Goal: Task Accomplishment & Management: Complete application form

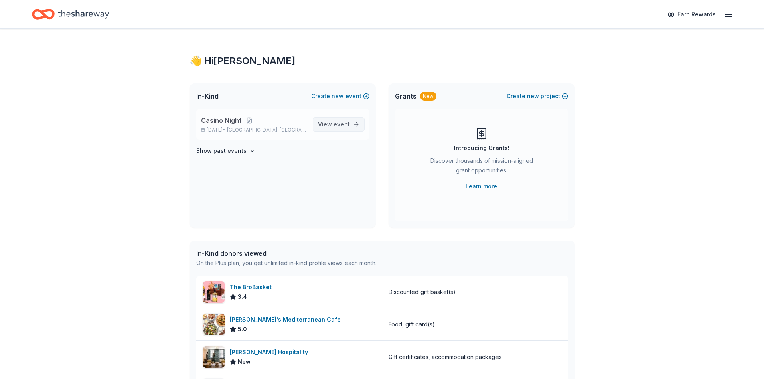
click at [328, 118] on link "View event" at bounding box center [339, 124] width 52 height 14
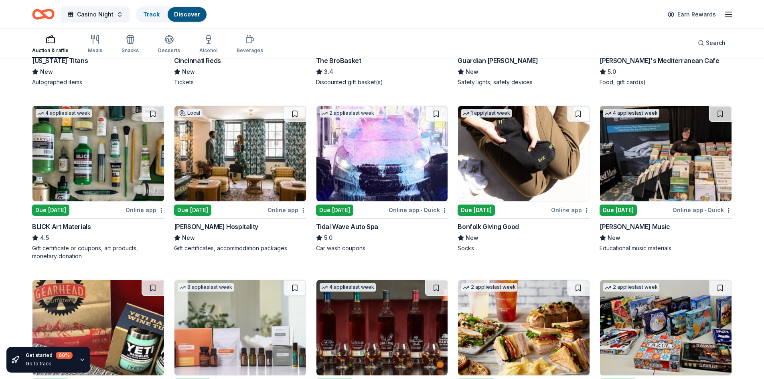
scroll to position [1624, 0]
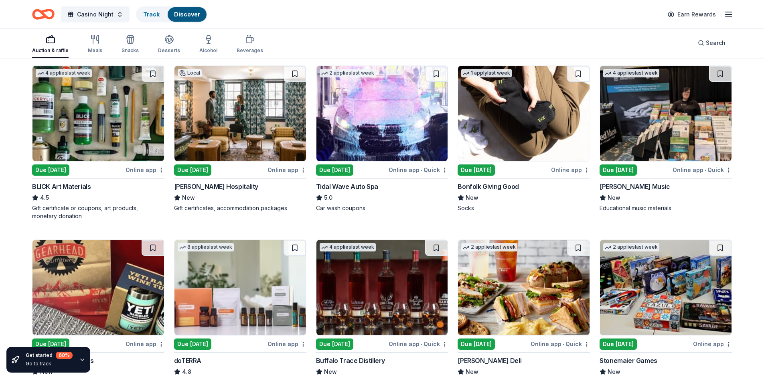
click at [85, 116] on img at bounding box center [98, 113] width 132 height 95
click at [387, 124] on img at bounding box center [382, 113] width 132 height 95
click at [489, 106] on img at bounding box center [524, 113] width 132 height 95
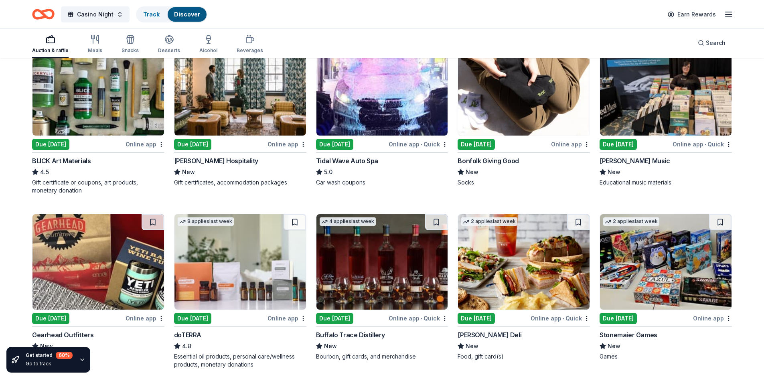
scroll to position [1664, 0]
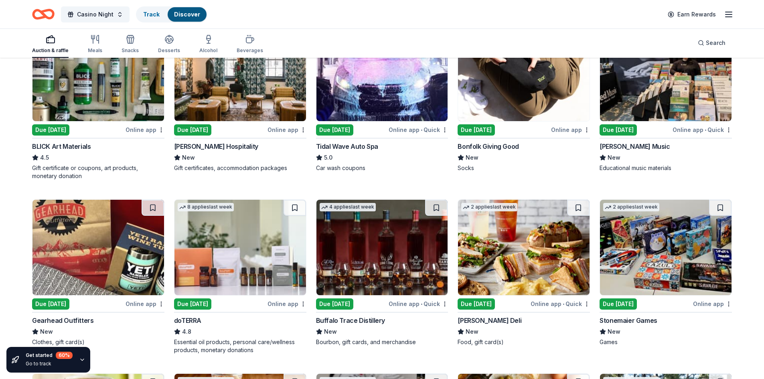
click at [98, 256] on img at bounding box center [98, 247] width 132 height 95
click at [514, 239] on img at bounding box center [524, 247] width 132 height 95
click at [661, 247] on img at bounding box center [666, 247] width 132 height 95
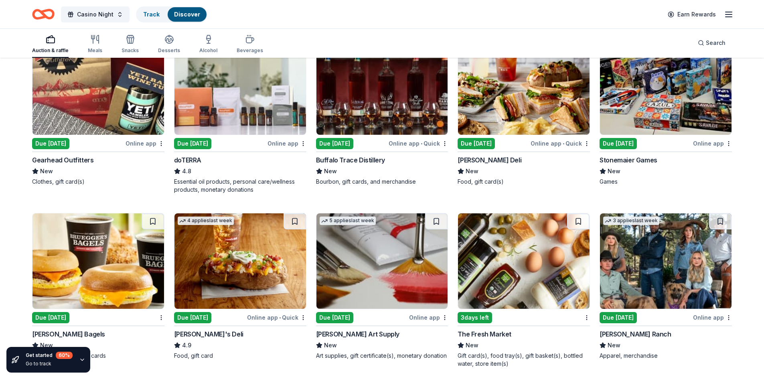
scroll to position [1865, 0]
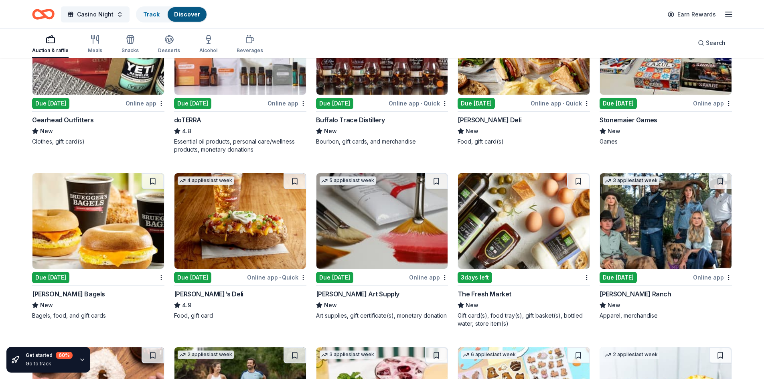
click at [92, 220] on img at bounding box center [98, 220] width 132 height 95
click at [257, 225] on img at bounding box center [240, 220] width 132 height 95
click at [544, 241] on img at bounding box center [524, 220] width 132 height 95
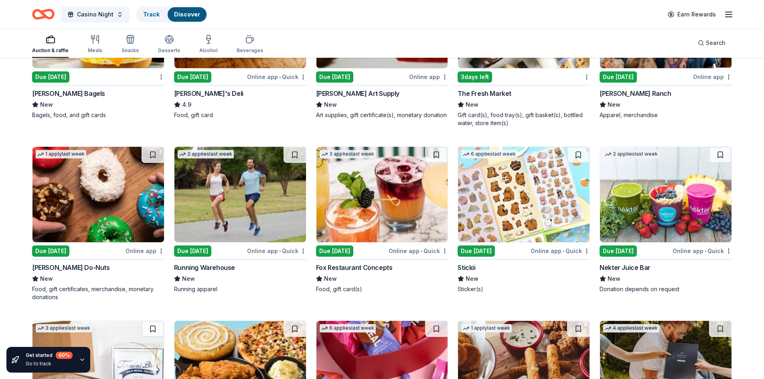
scroll to position [2105, 0]
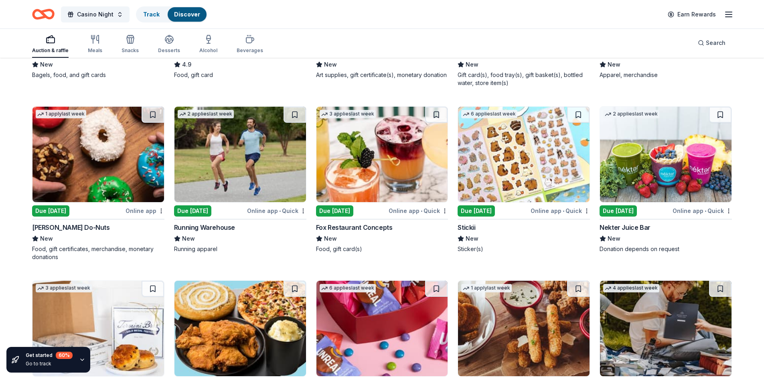
click at [391, 166] on img at bounding box center [382, 154] width 132 height 95
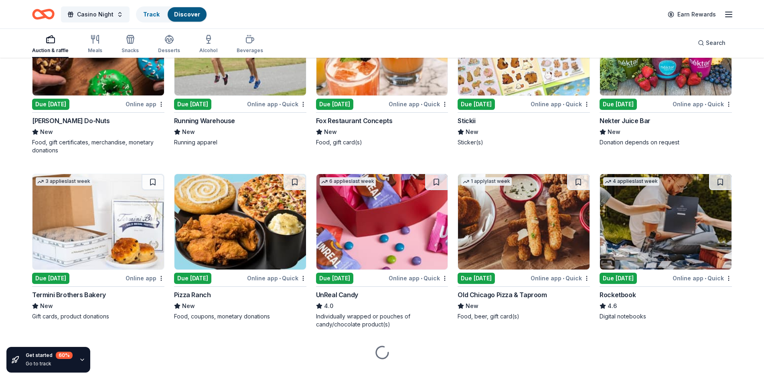
scroll to position [2226, 0]
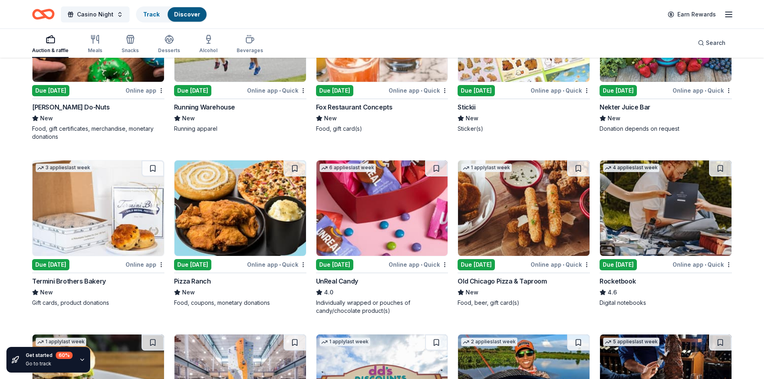
click at [508, 212] on img at bounding box center [524, 207] width 132 height 95
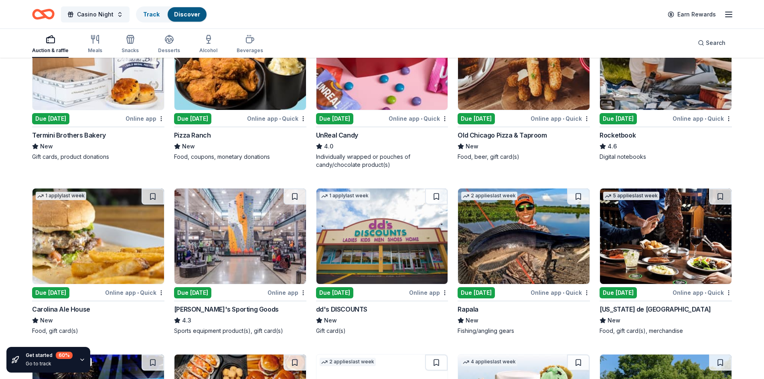
scroll to position [2386, 0]
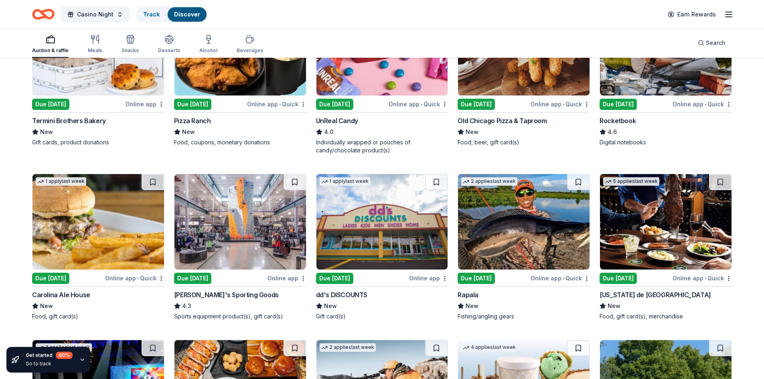
click at [101, 226] on img at bounding box center [98, 221] width 132 height 95
click at [238, 215] on img at bounding box center [240, 221] width 132 height 95
click at [567, 235] on img at bounding box center [524, 221] width 132 height 95
click at [659, 235] on img at bounding box center [666, 221] width 132 height 95
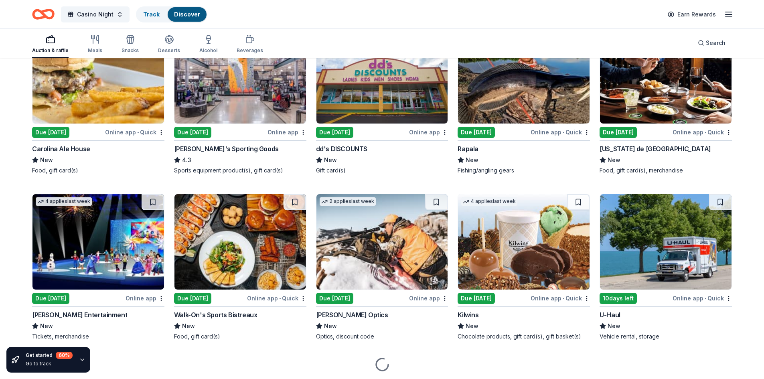
scroll to position [2546, 0]
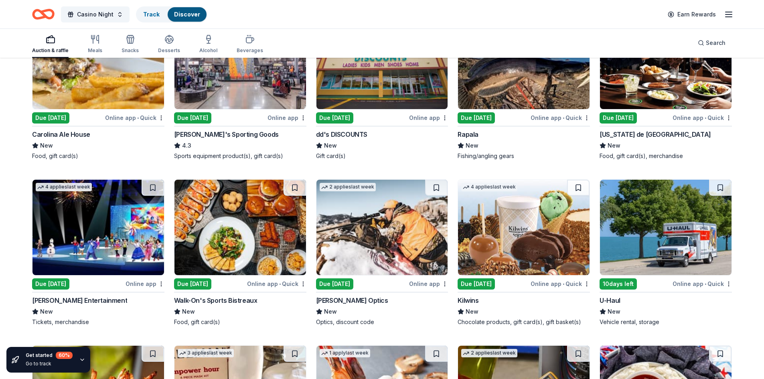
click at [71, 234] on img at bounding box center [98, 227] width 132 height 95
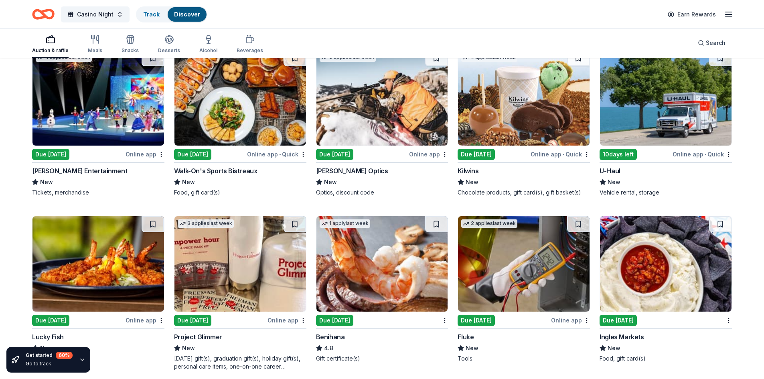
scroll to position [2707, 0]
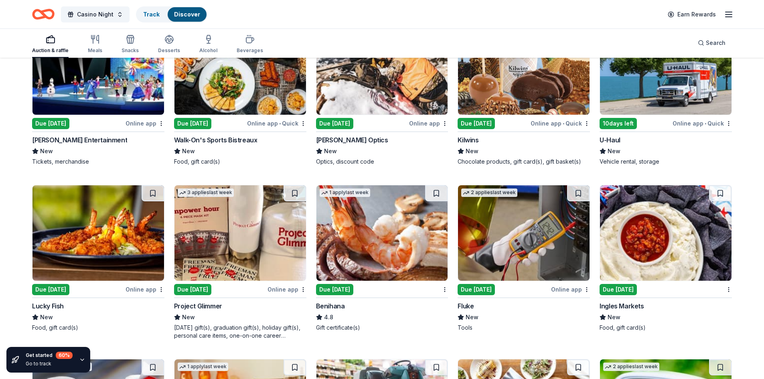
click at [91, 239] on img at bounding box center [98, 232] width 132 height 95
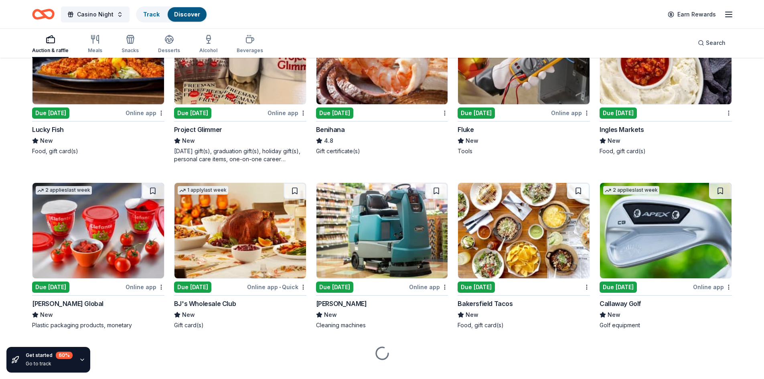
scroll to position [2898, 0]
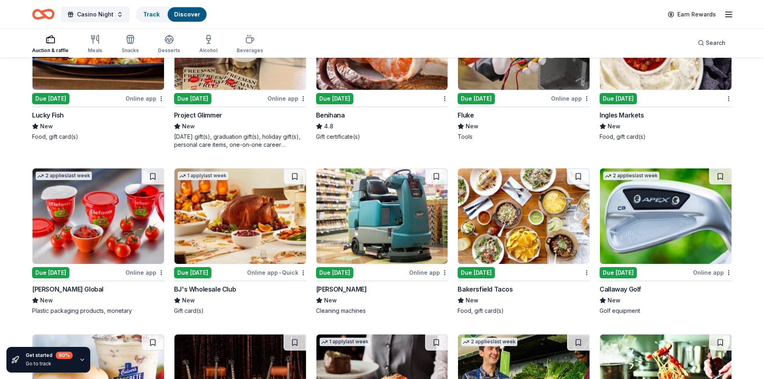
click at [237, 232] on img at bounding box center [240, 215] width 132 height 95
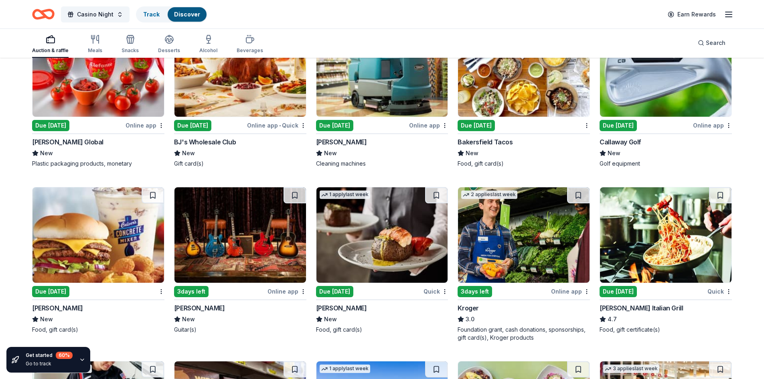
scroll to position [3098, 0]
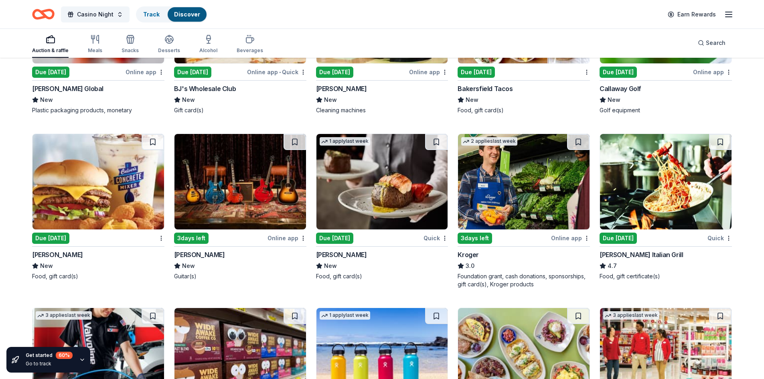
click at [122, 188] on img at bounding box center [98, 181] width 132 height 95
click at [650, 179] on img at bounding box center [666, 181] width 132 height 95
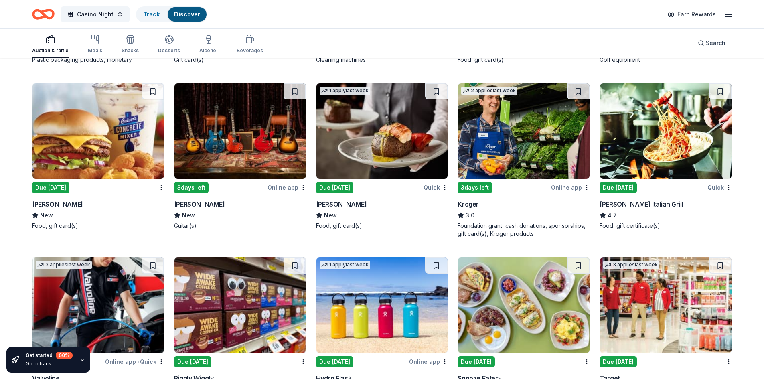
scroll to position [3218, 0]
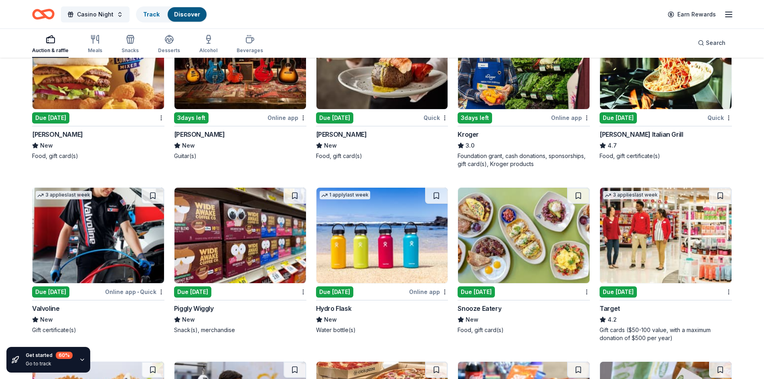
click at [654, 273] on img at bounding box center [666, 235] width 132 height 95
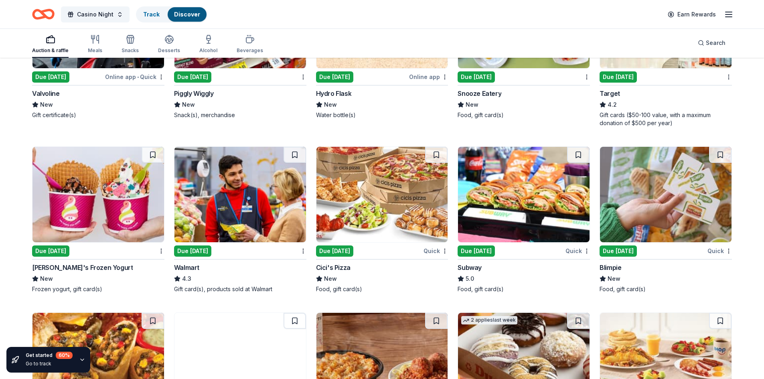
scroll to position [3419, 0]
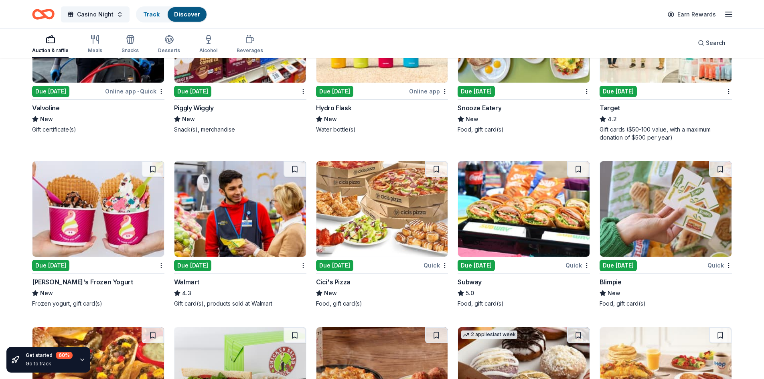
click at [365, 227] on img at bounding box center [382, 208] width 132 height 95
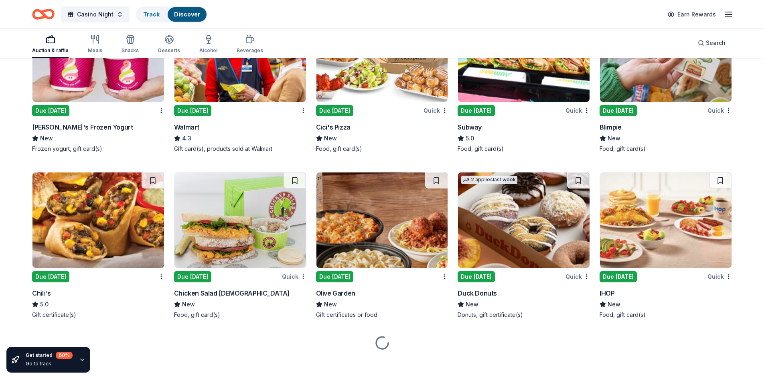
scroll to position [3578, 0]
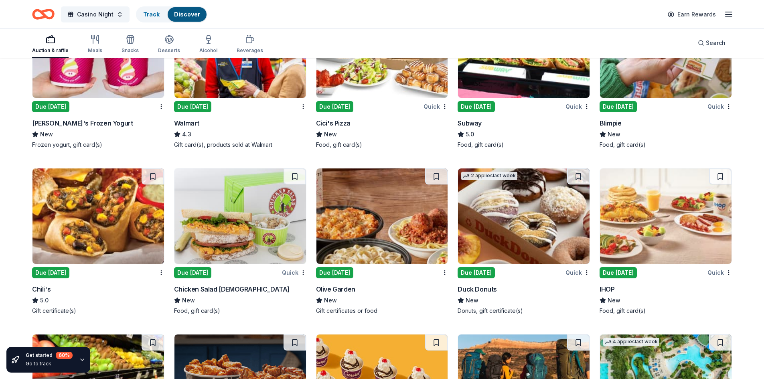
click at [74, 220] on img at bounding box center [98, 215] width 132 height 95
click at [235, 204] on img at bounding box center [240, 215] width 132 height 95
click at [376, 190] on img at bounding box center [382, 215] width 132 height 95
click at [632, 215] on img at bounding box center [666, 215] width 132 height 95
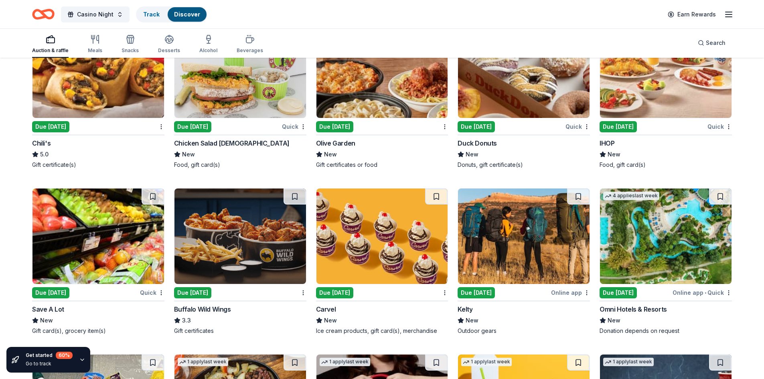
scroll to position [3738, 0]
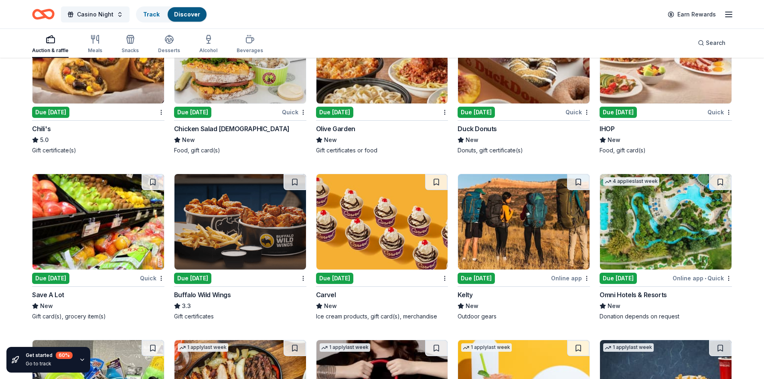
click at [259, 229] on img at bounding box center [240, 221] width 132 height 95
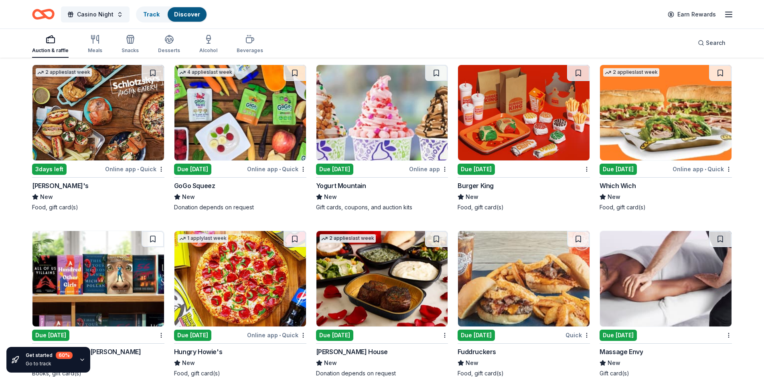
scroll to position [4219, 0]
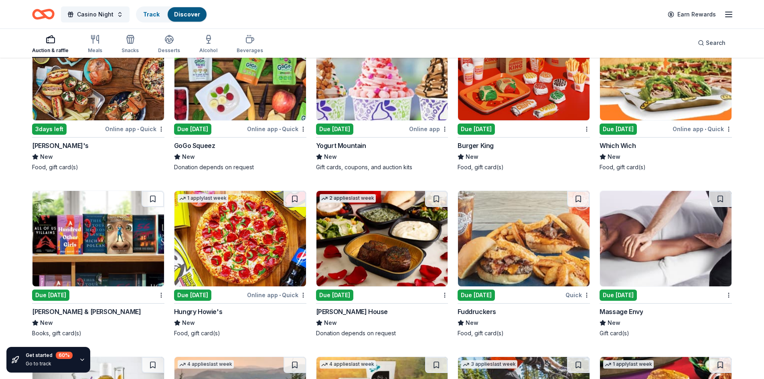
click at [94, 245] on img at bounding box center [98, 238] width 132 height 95
click at [658, 238] on img at bounding box center [666, 238] width 132 height 95
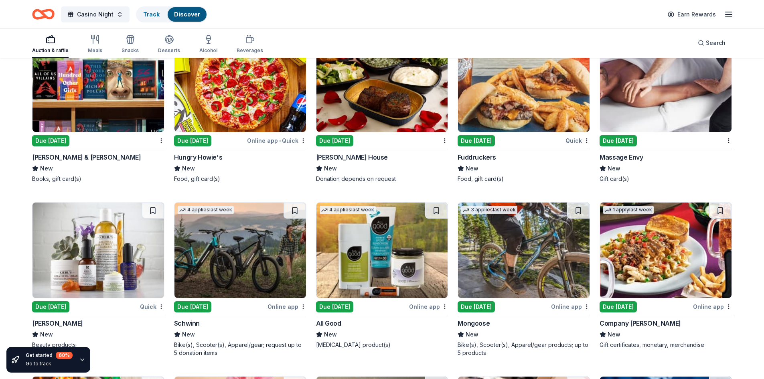
scroll to position [4380, 0]
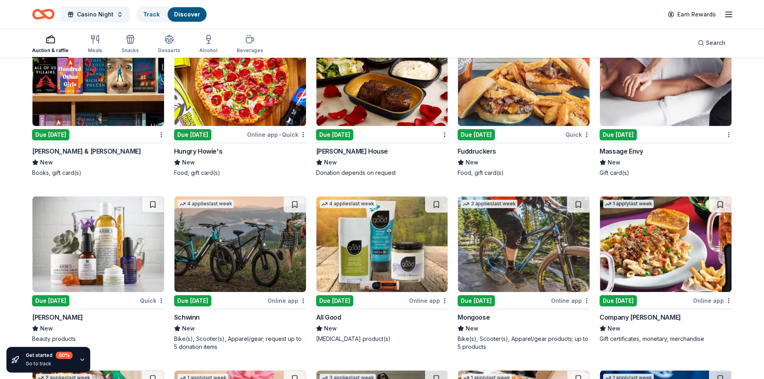
click at [125, 247] on img at bounding box center [98, 243] width 132 height 95
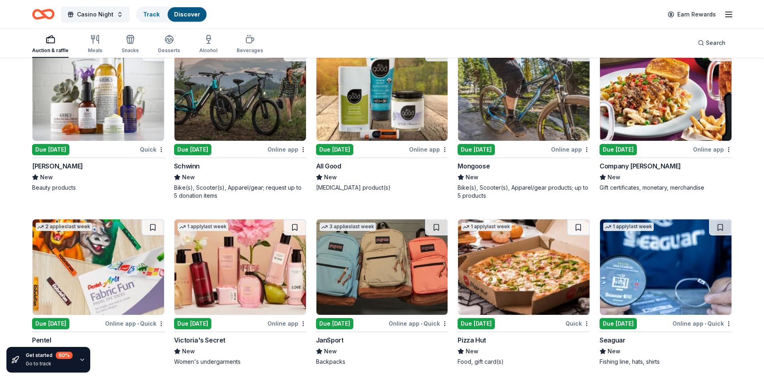
scroll to position [4540, 0]
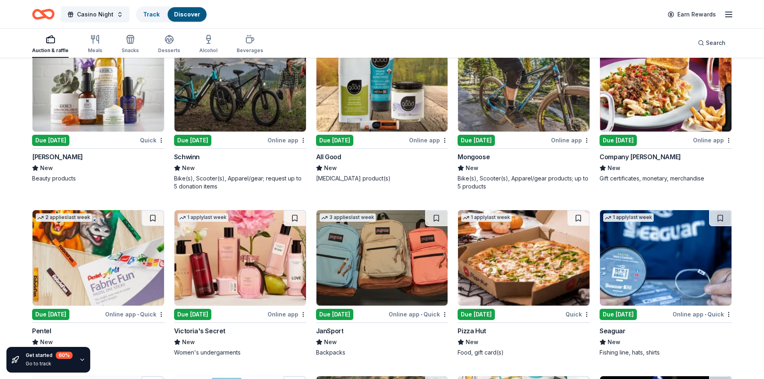
click at [245, 270] on img at bounding box center [240, 257] width 132 height 95
click at [527, 265] on img at bounding box center [524, 257] width 132 height 95
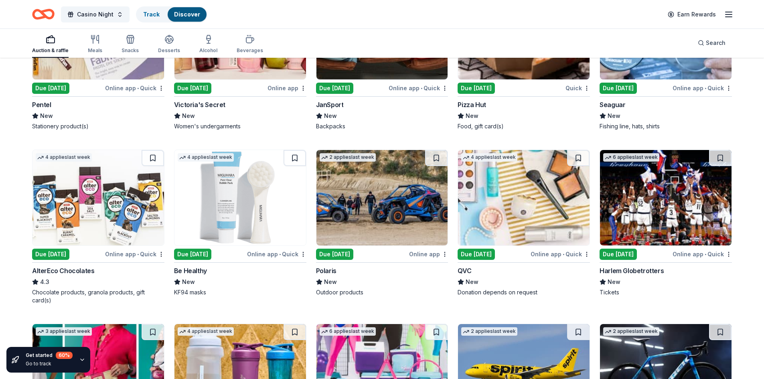
scroll to position [4781, 0]
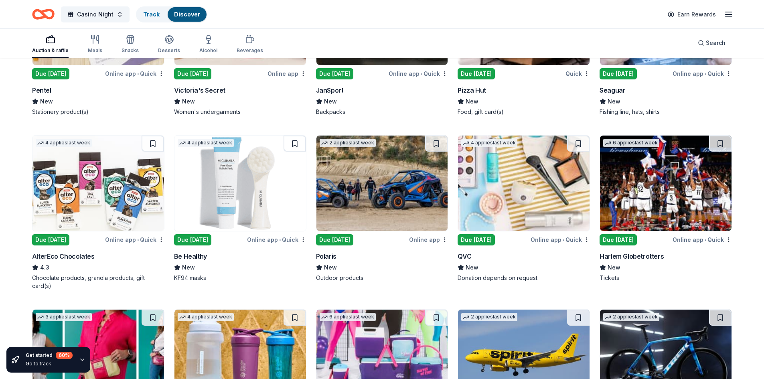
click at [487, 184] on img at bounding box center [524, 183] width 132 height 95
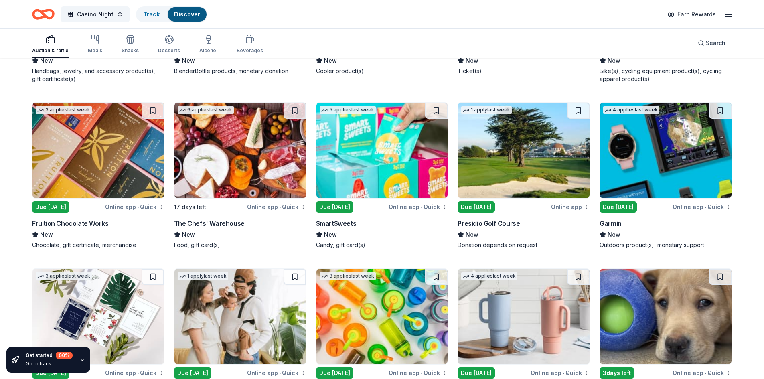
scroll to position [5181, 0]
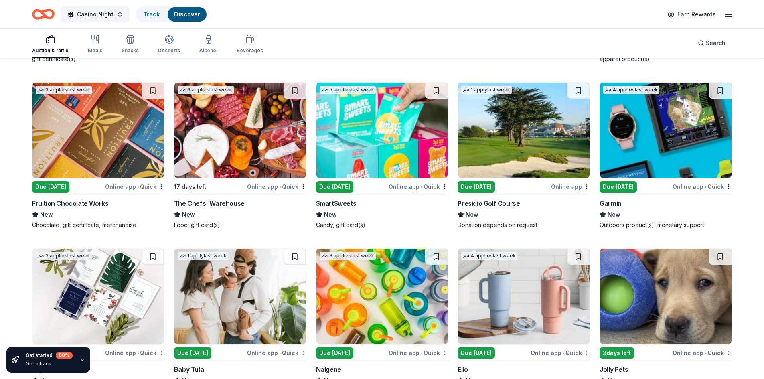
click at [666, 120] on img at bounding box center [666, 130] width 132 height 95
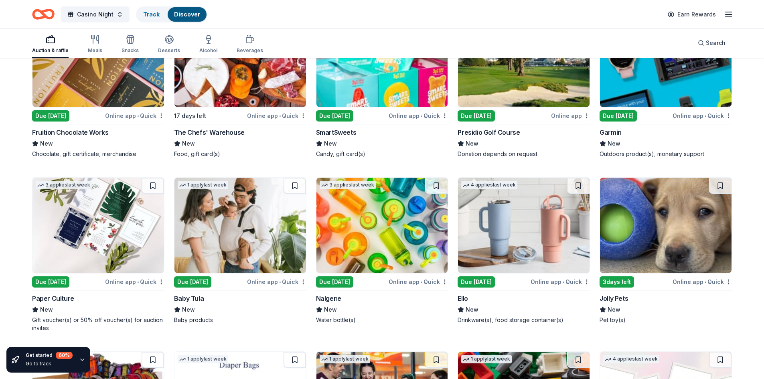
scroll to position [5262, 0]
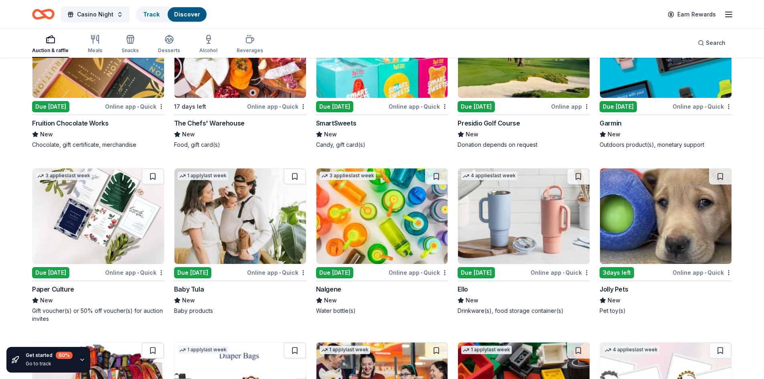
click at [354, 237] on img at bounding box center [382, 215] width 132 height 95
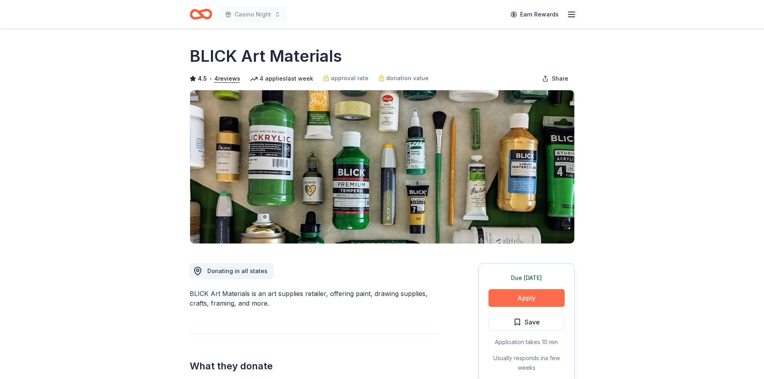
click at [510, 295] on button "Apply" at bounding box center [526, 298] width 76 height 18
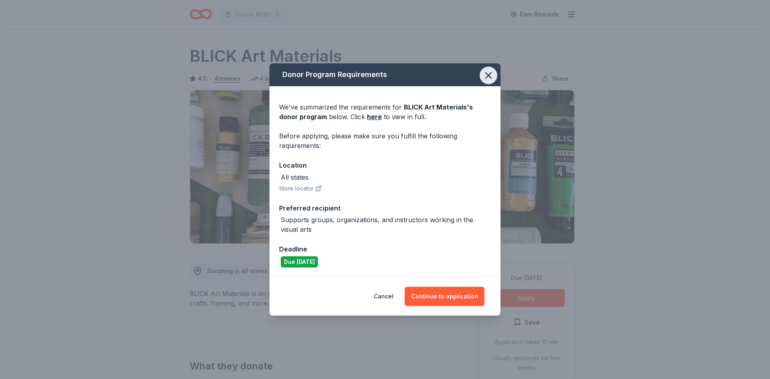
click at [489, 76] on icon "button" at bounding box center [489, 76] width 6 height 6
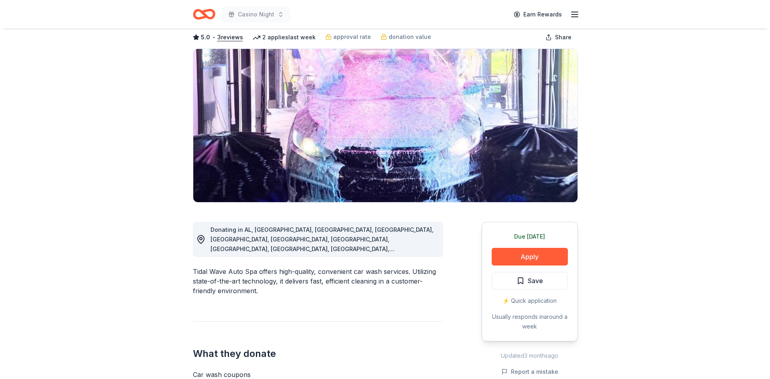
scroll to position [120, 0]
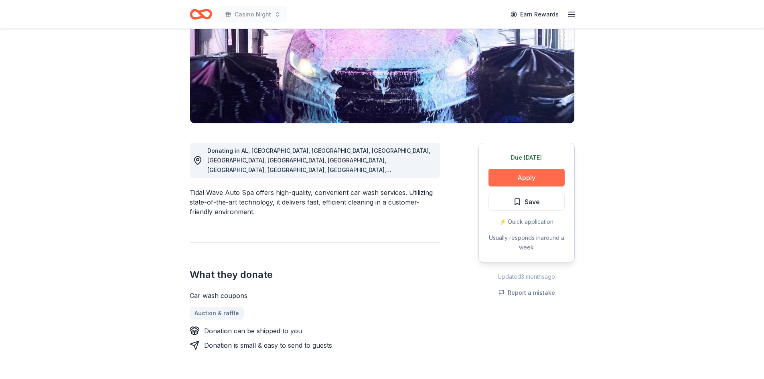
click at [540, 183] on button "Apply" at bounding box center [526, 178] width 76 height 18
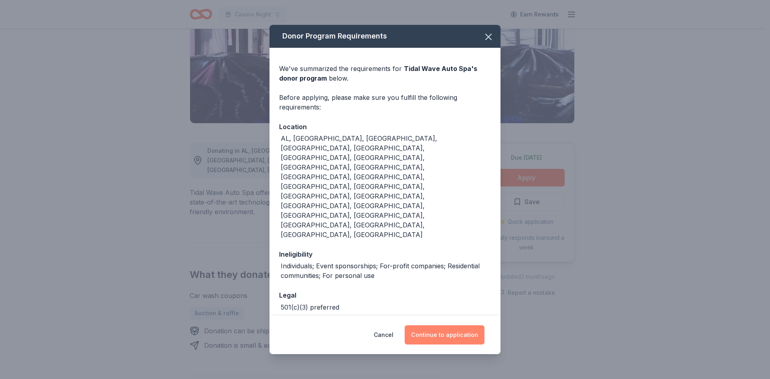
click at [464, 325] on button "Continue to application" at bounding box center [445, 334] width 80 height 19
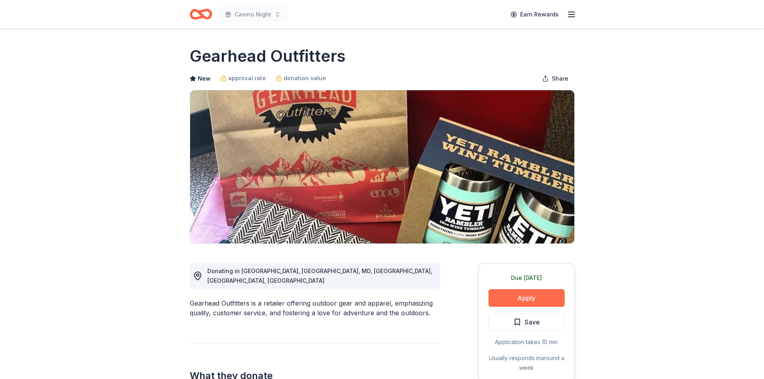
click at [528, 302] on button "Apply" at bounding box center [526, 298] width 76 height 18
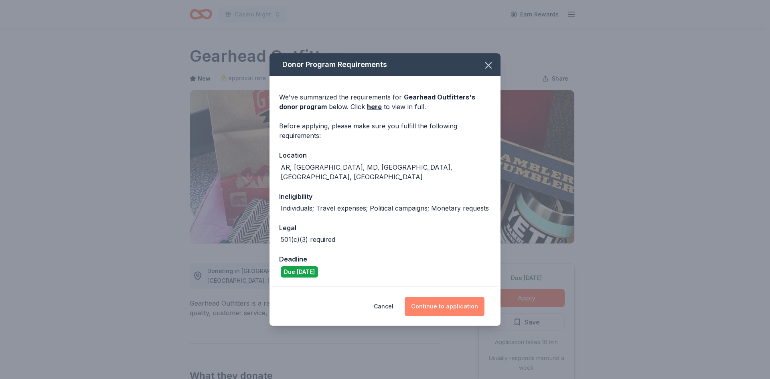
click at [447, 303] on button "Continue to application" at bounding box center [445, 306] width 80 height 19
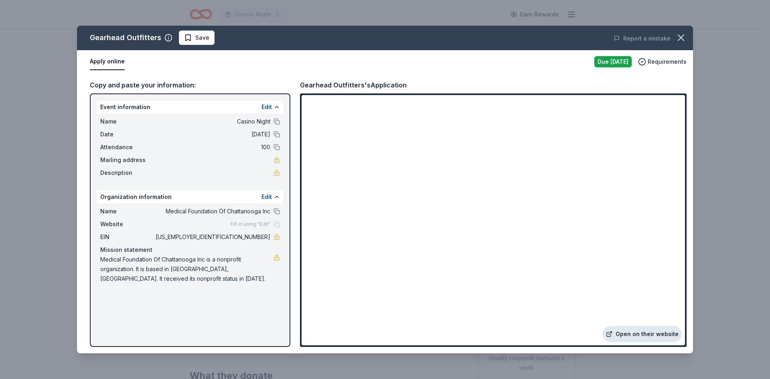
click at [659, 333] on link "Open on their website" at bounding box center [642, 334] width 79 height 16
click at [683, 39] on icon "button" at bounding box center [681, 38] width 6 height 6
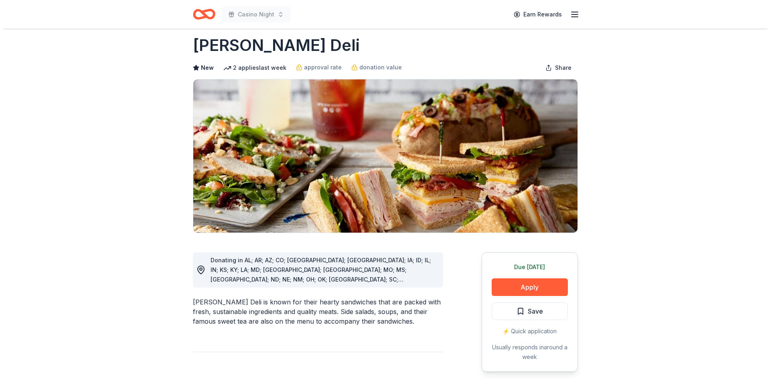
scroll to position [10, 0]
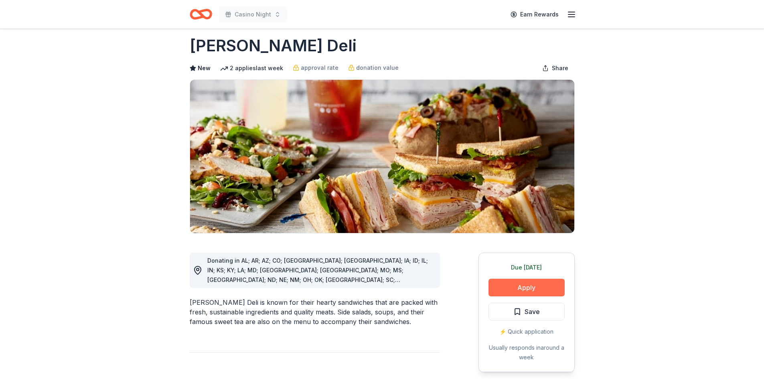
click at [517, 289] on button "Apply" at bounding box center [526, 288] width 76 height 18
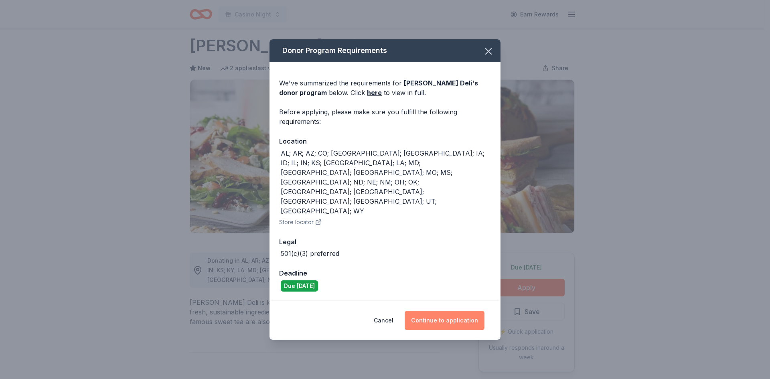
click at [464, 311] on button "Continue to application" at bounding box center [445, 320] width 80 height 19
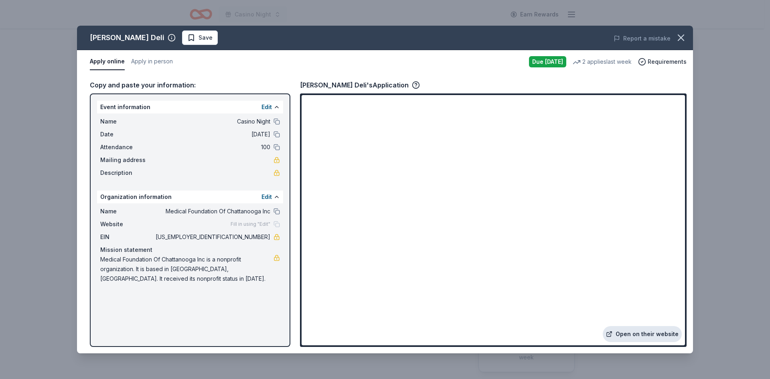
click at [651, 333] on link "Open on their website" at bounding box center [642, 334] width 79 height 16
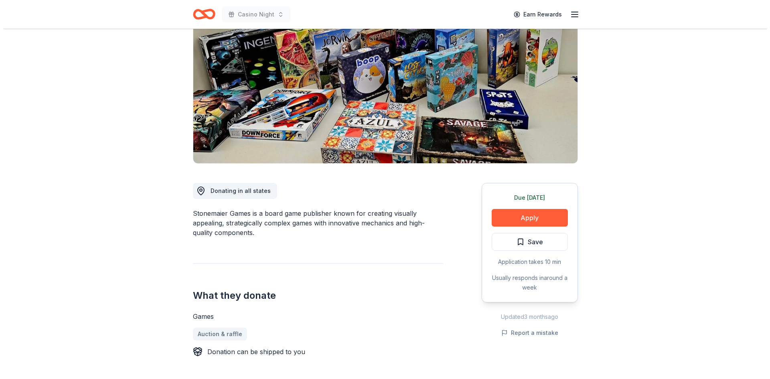
scroll to position [40, 0]
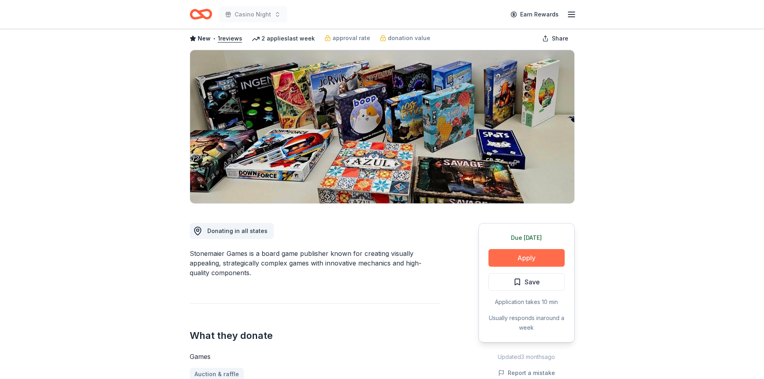
click at [533, 262] on button "Apply" at bounding box center [526, 258] width 76 height 18
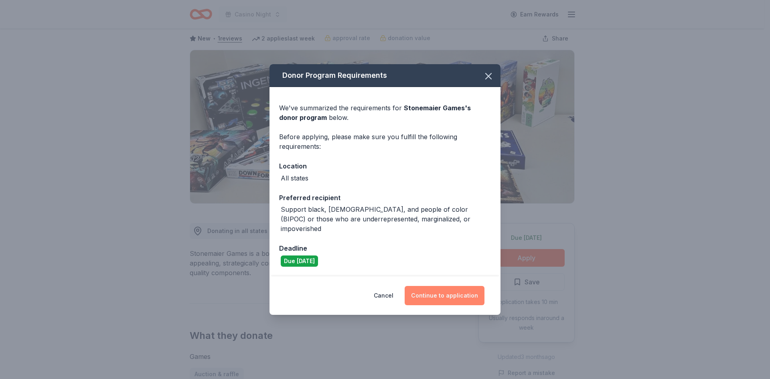
click at [452, 294] on button "Continue to application" at bounding box center [445, 295] width 80 height 19
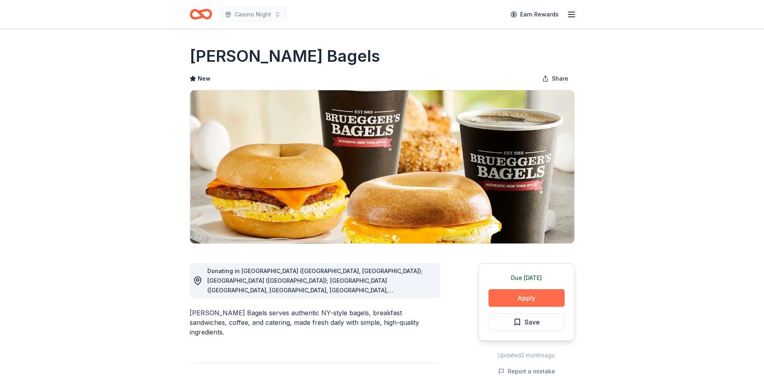
click at [563, 297] on button "Apply" at bounding box center [526, 298] width 76 height 18
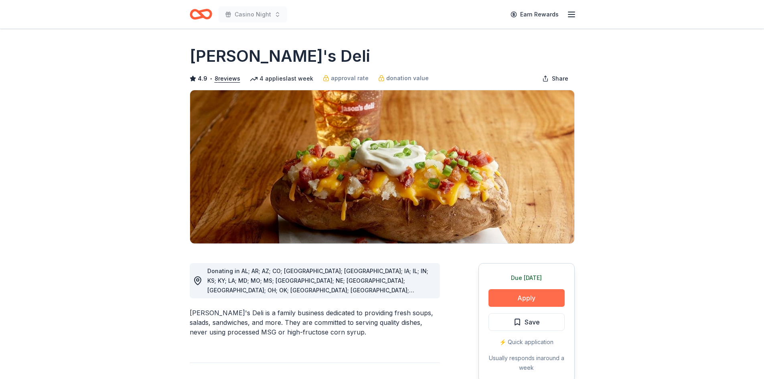
click at [534, 294] on button "Apply" at bounding box center [526, 298] width 76 height 18
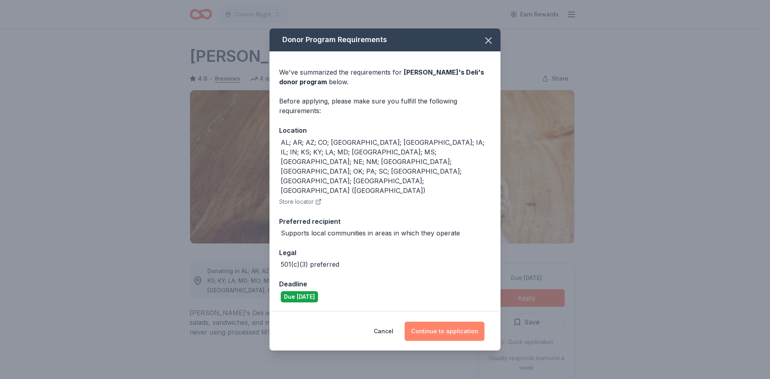
click at [454, 322] on button "Continue to application" at bounding box center [445, 331] width 80 height 19
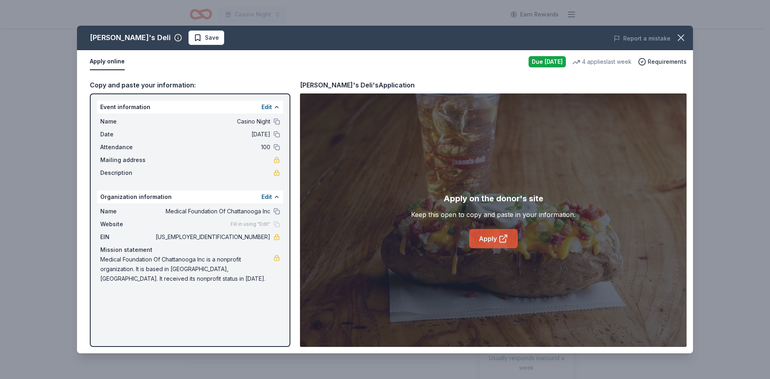
click at [501, 240] on icon at bounding box center [503, 239] width 10 height 10
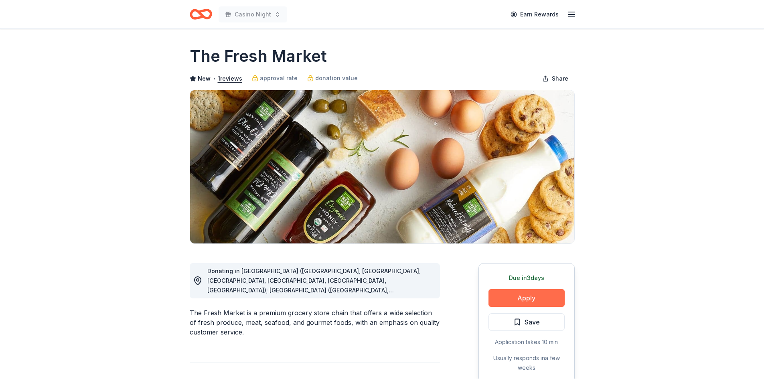
click at [544, 306] on button "Apply" at bounding box center [526, 298] width 76 height 18
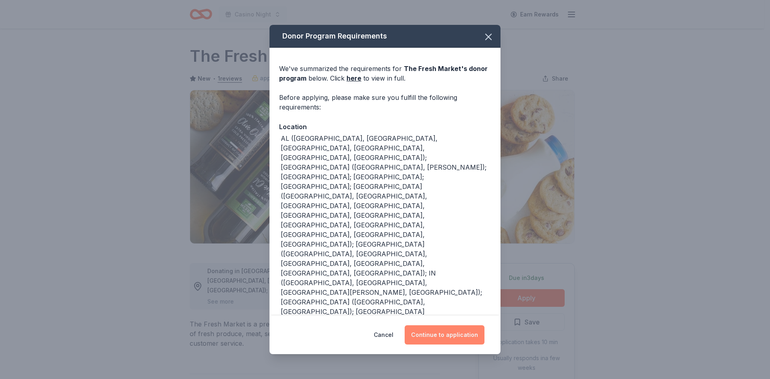
click at [441, 340] on button "Continue to application" at bounding box center [445, 334] width 80 height 19
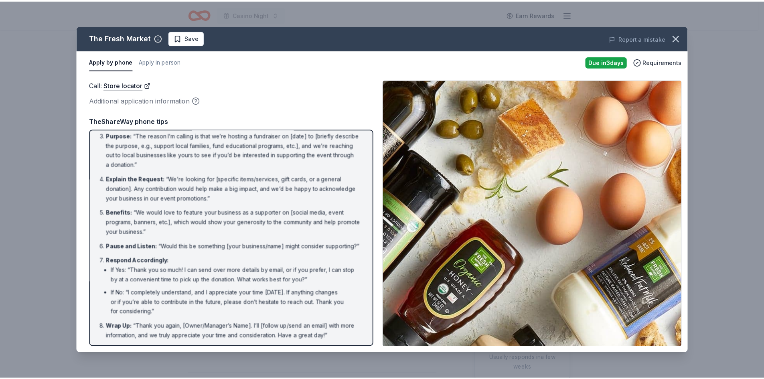
scroll to position [65, 0]
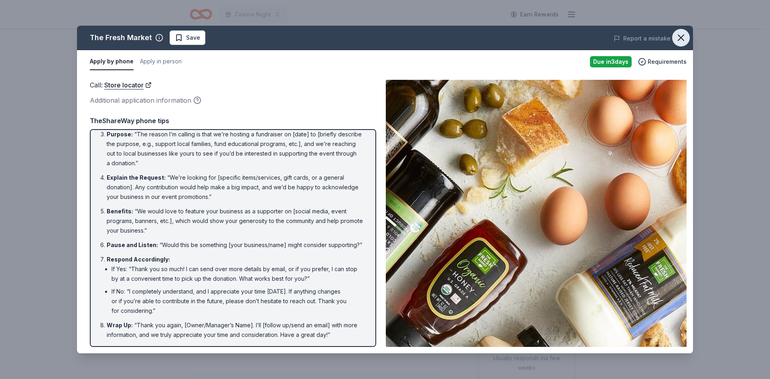
click at [679, 40] on icon "button" at bounding box center [681, 38] width 6 height 6
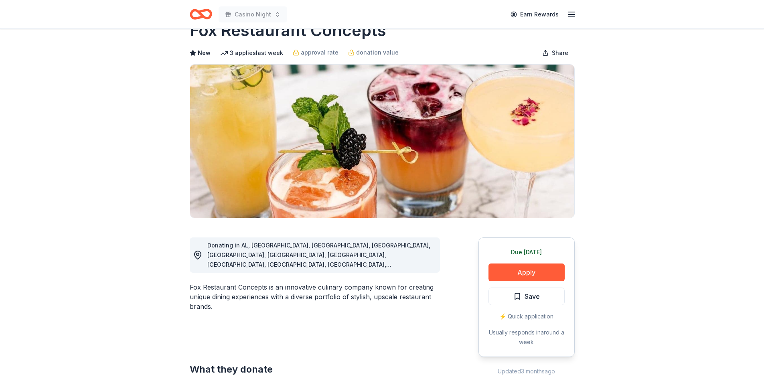
scroll to position [40, 0]
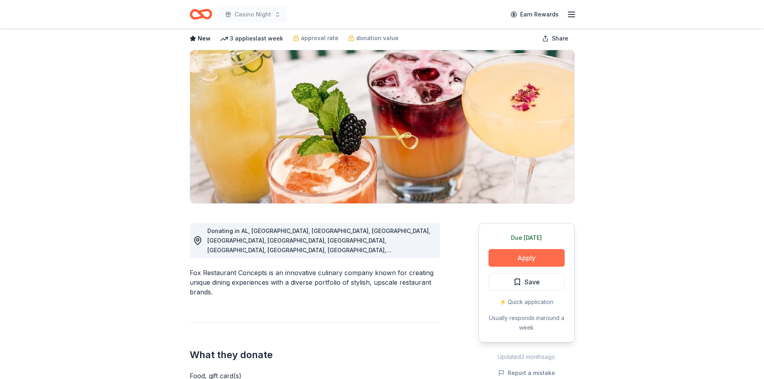
click at [515, 259] on button "Apply" at bounding box center [526, 258] width 76 height 18
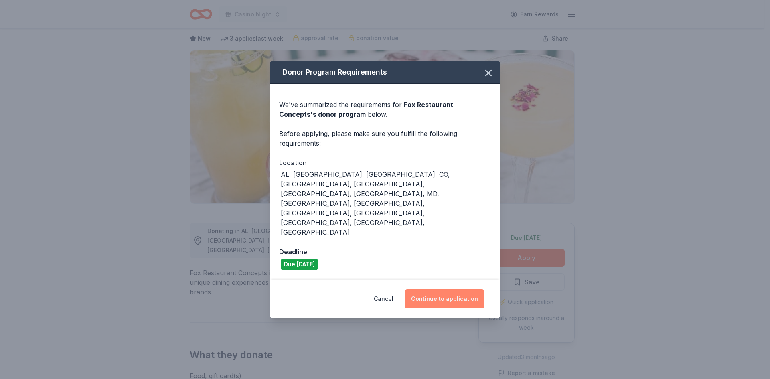
click at [444, 289] on button "Continue to application" at bounding box center [445, 298] width 80 height 19
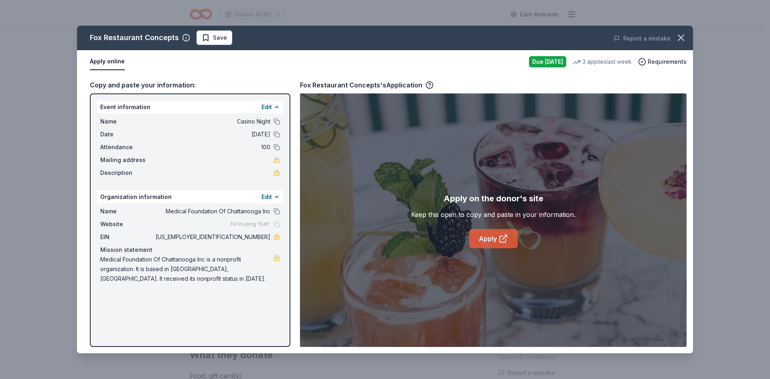
click at [498, 240] on icon at bounding box center [503, 239] width 10 height 10
click at [678, 36] on icon "button" at bounding box center [680, 37] width 11 height 11
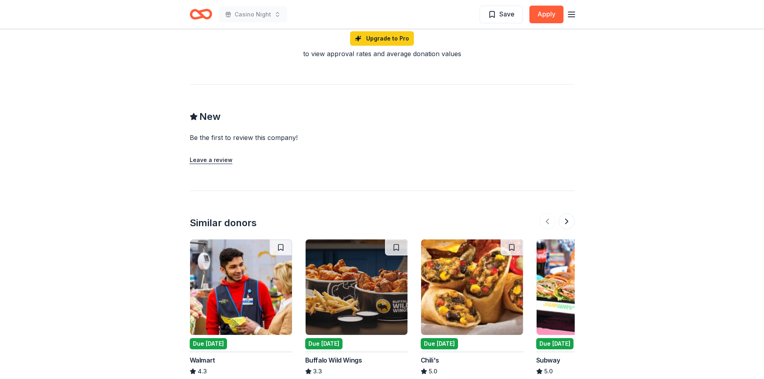
scroll to position [682, 0]
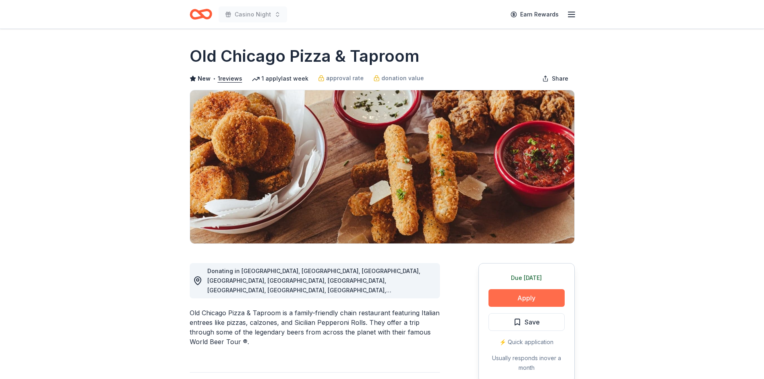
click at [495, 293] on button "Apply" at bounding box center [526, 298] width 76 height 18
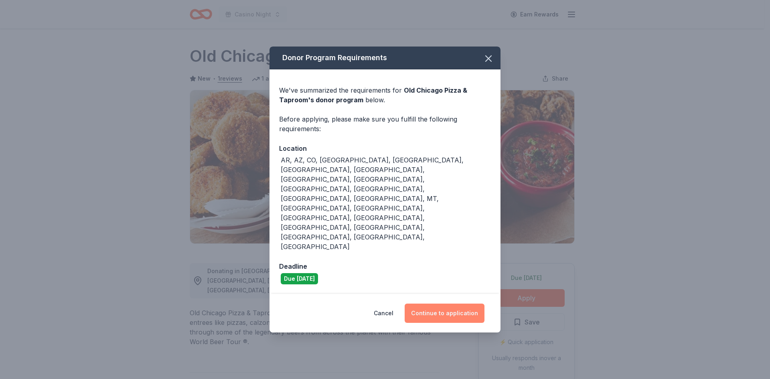
click at [442, 304] on button "Continue to application" at bounding box center [445, 313] width 80 height 19
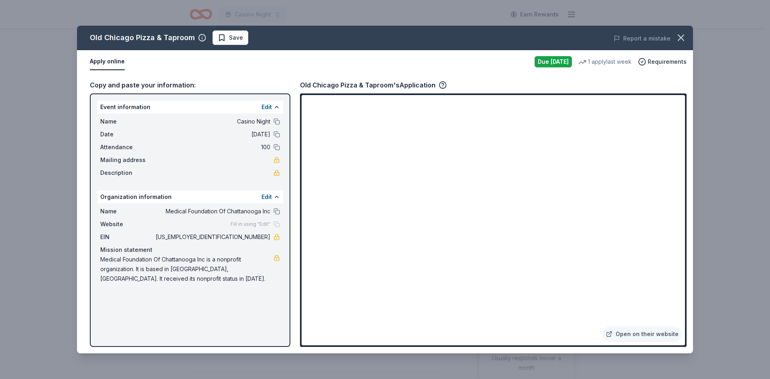
click at [756, 223] on div "Old Chicago Pizza & Taproom Save Report a mistake Apply online Due [DATE] 1 app…" at bounding box center [385, 189] width 770 height 379
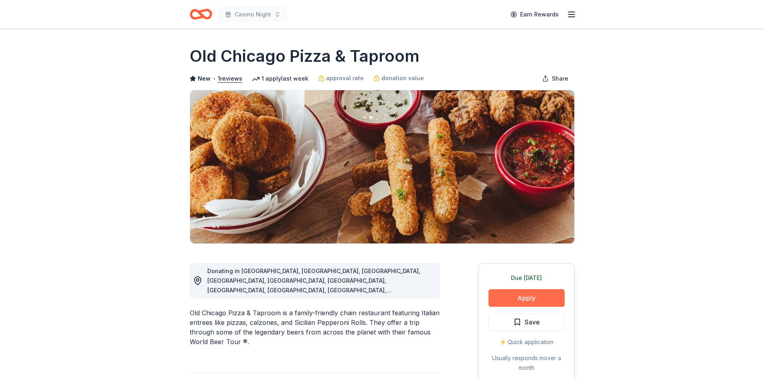
click at [537, 299] on button "Apply" at bounding box center [526, 298] width 76 height 18
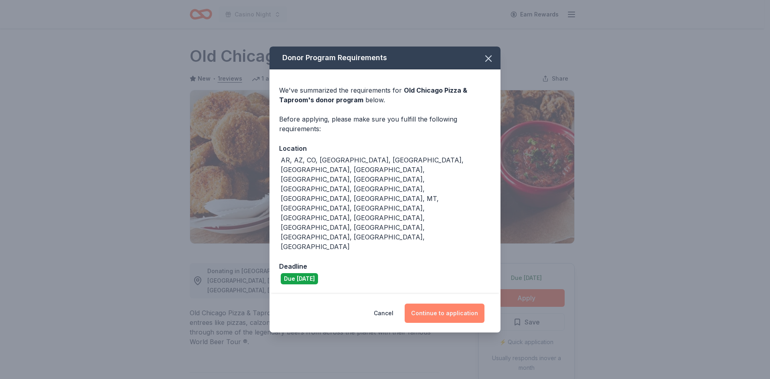
click at [461, 304] on button "Continue to application" at bounding box center [445, 313] width 80 height 19
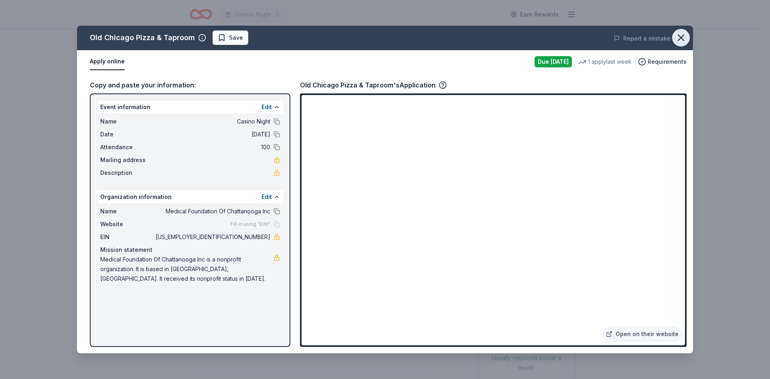
click at [684, 33] on icon "button" at bounding box center [680, 37] width 11 height 11
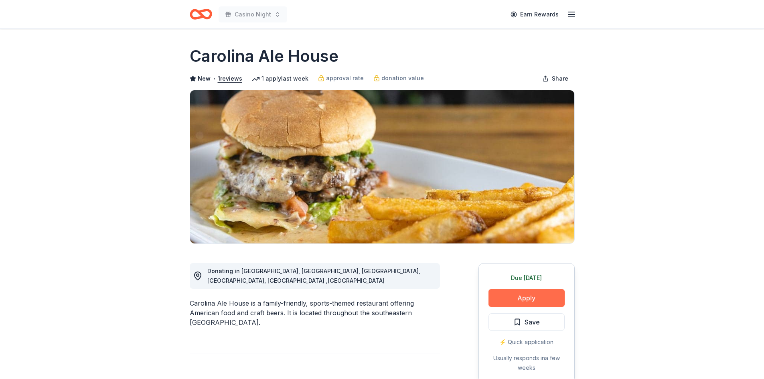
click at [535, 293] on button "Apply" at bounding box center [526, 298] width 76 height 18
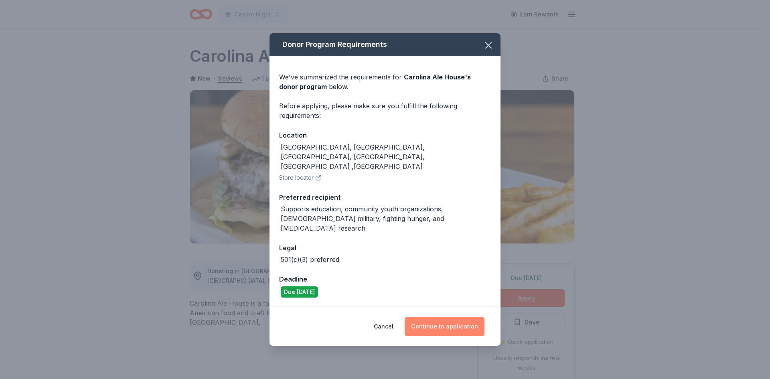
click at [445, 317] on button "Continue to application" at bounding box center [445, 326] width 80 height 19
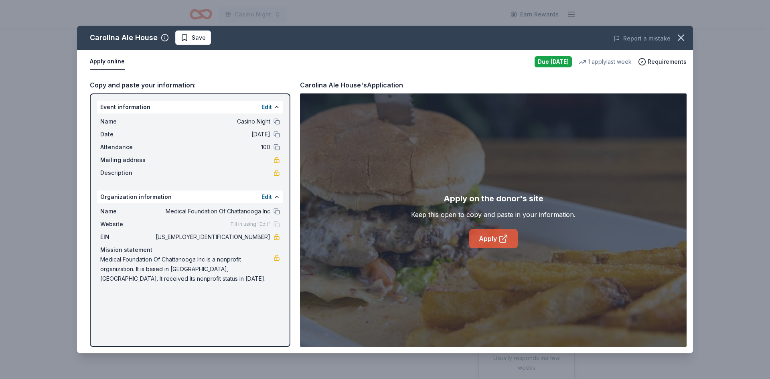
click at [486, 240] on link "Apply" at bounding box center [493, 238] width 49 height 19
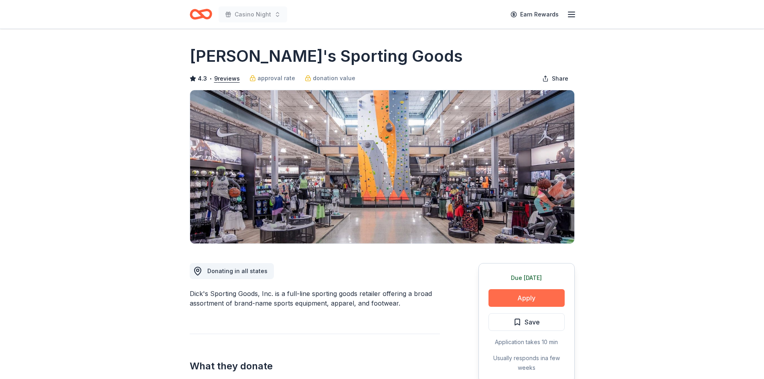
click at [534, 298] on button "Apply" at bounding box center [526, 298] width 76 height 18
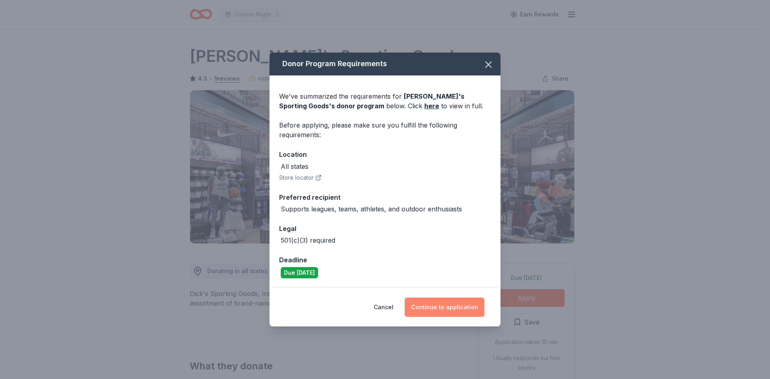
click at [443, 305] on button "Continue to application" at bounding box center [445, 307] width 80 height 19
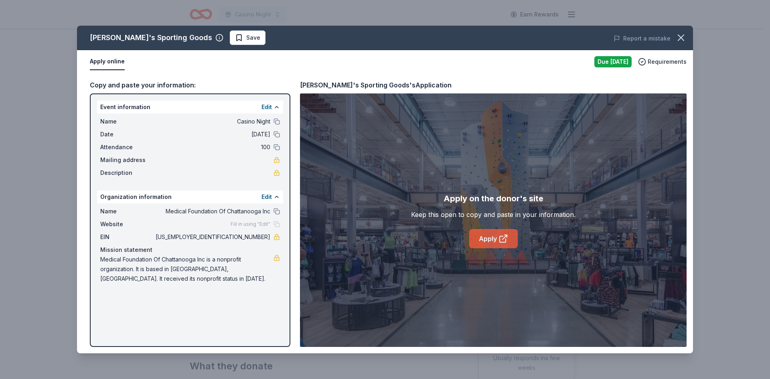
click at [490, 244] on link "Apply" at bounding box center [493, 238] width 49 height 19
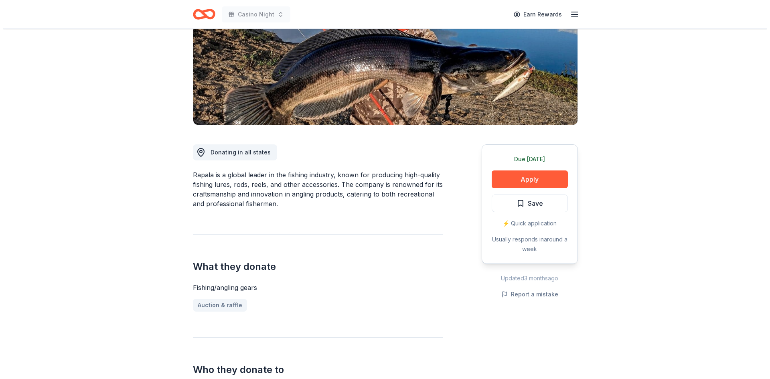
scroll to position [120, 0]
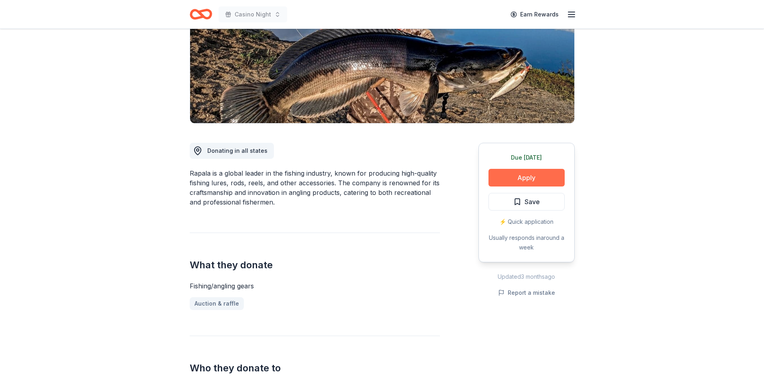
click at [524, 173] on button "Apply" at bounding box center [526, 178] width 76 height 18
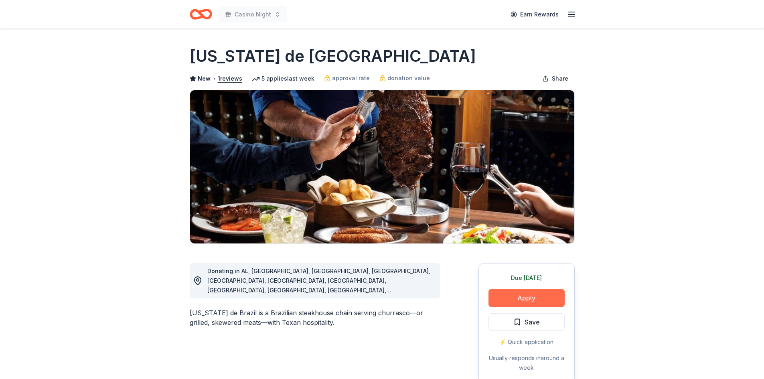
click at [527, 294] on button "Apply" at bounding box center [526, 298] width 76 height 18
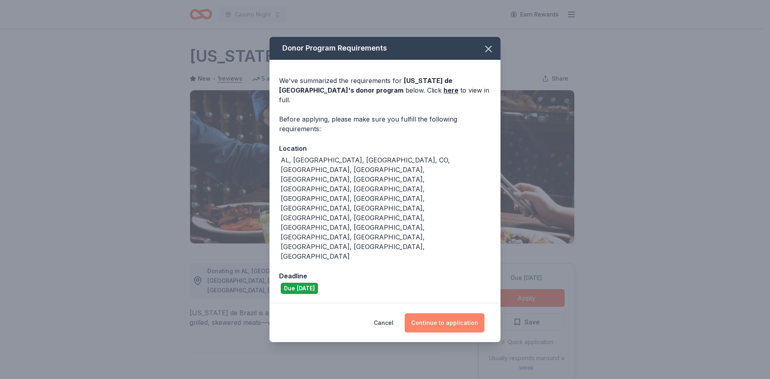
click at [442, 313] on button "Continue to application" at bounding box center [445, 322] width 80 height 19
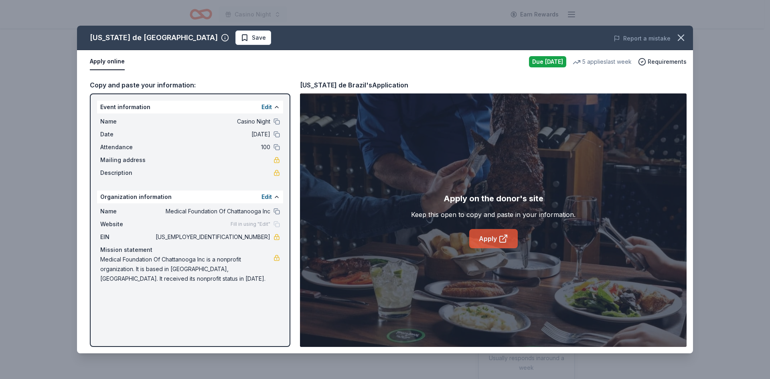
click at [504, 241] on icon at bounding box center [503, 239] width 10 height 10
click at [682, 39] on icon "button" at bounding box center [680, 37] width 11 height 11
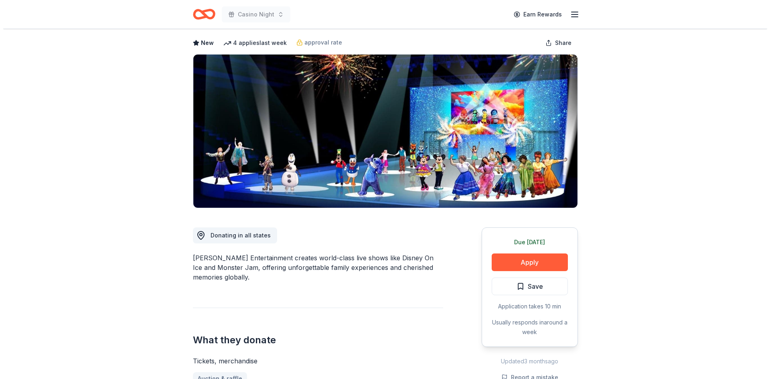
scroll to position [80, 0]
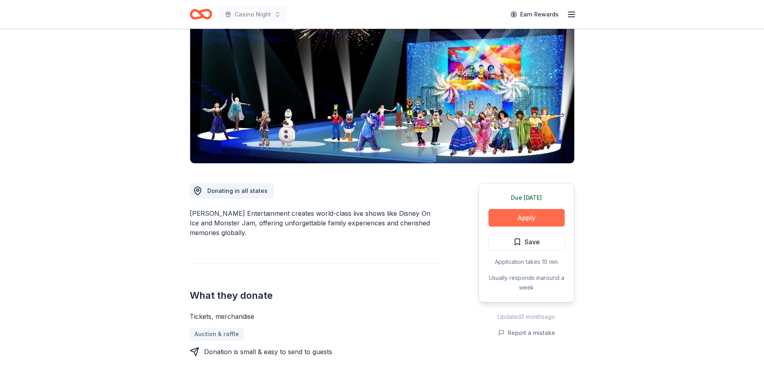
click at [524, 219] on button "Apply" at bounding box center [526, 218] width 76 height 18
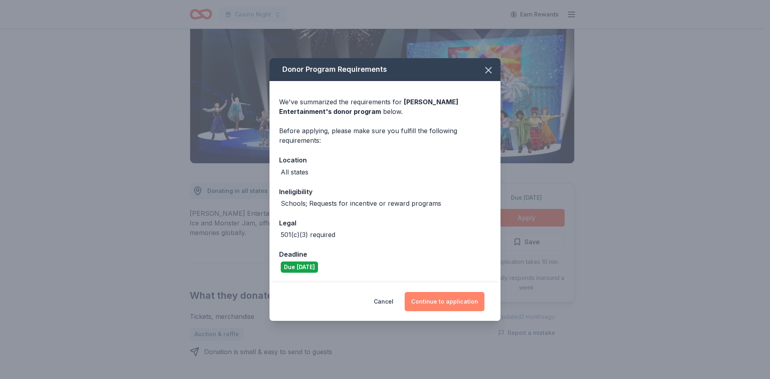
click at [467, 307] on button "Continue to application" at bounding box center [445, 301] width 80 height 19
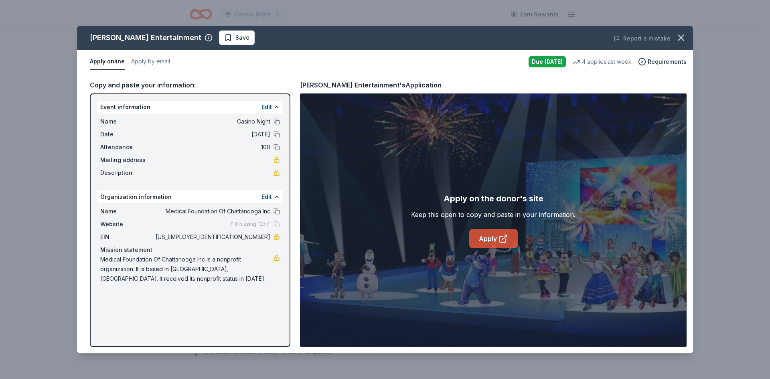
click at [495, 237] on link "Apply" at bounding box center [493, 238] width 49 height 19
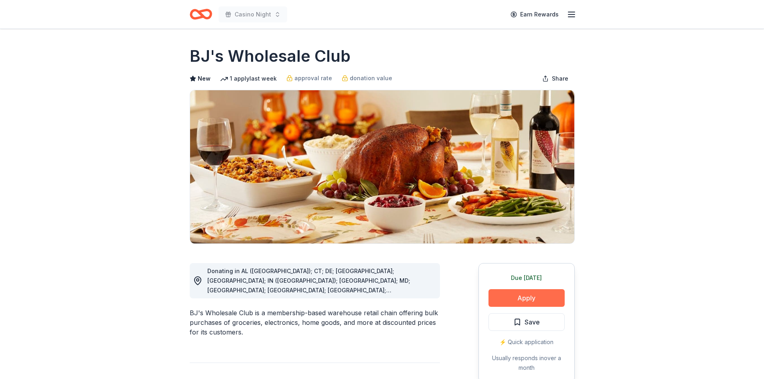
click at [531, 292] on button "Apply" at bounding box center [526, 298] width 76 height 18
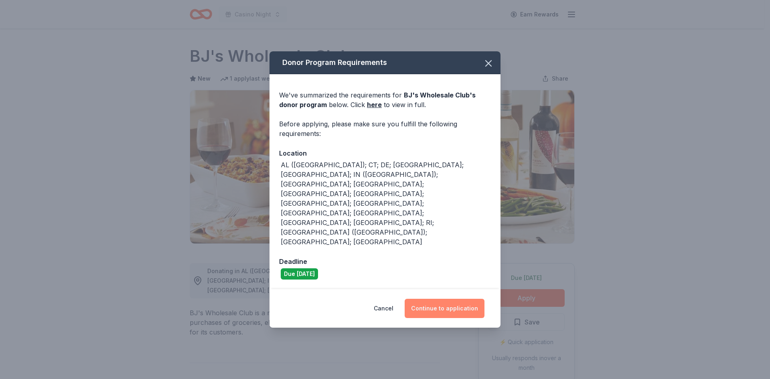
click at [445, 299] on button "Continue to application" at bounding box center [445, 308] width 80 height 19
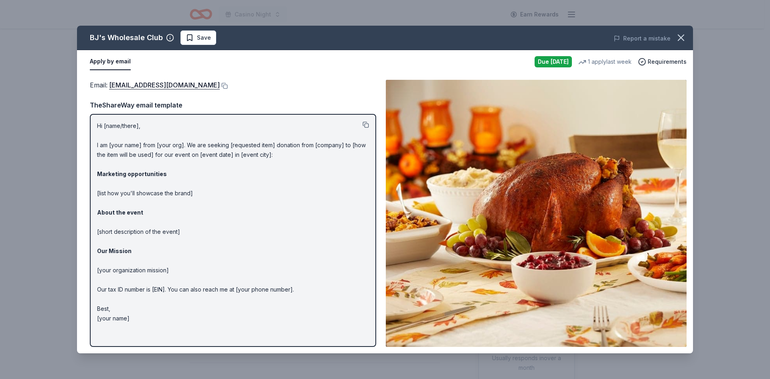
click at [367, 125] on button at bounding box center [365, 124] width 6 height 6
click at [391, 334] on img at bounding box center [536, 213] width 301 height 267
click at [364, 127] on button at bounding box center [365, 124] width 6 height 6
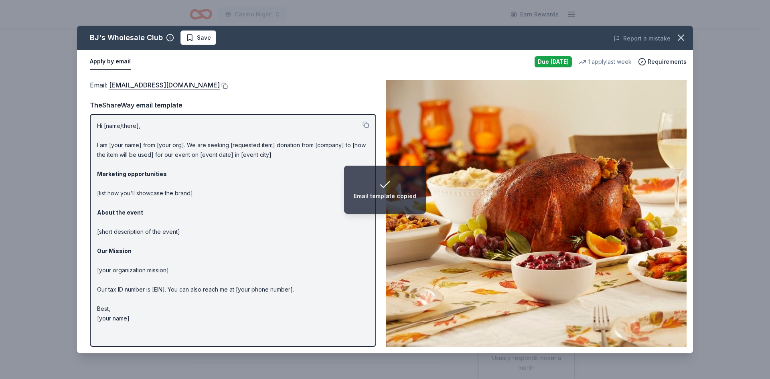
click at [215, 60] on div "Apply by email" at bounding box center [309, 61] width 438 height 17
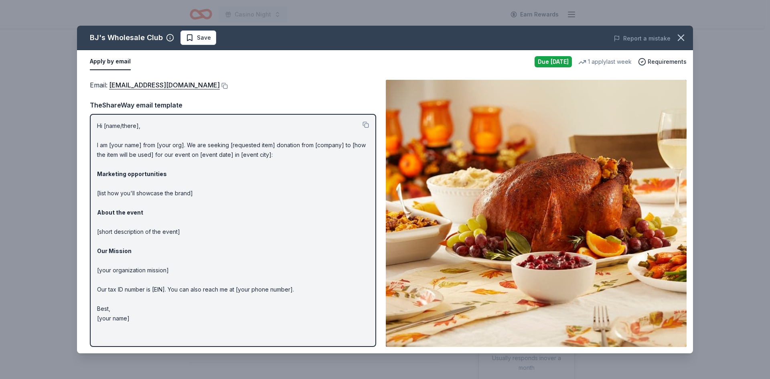
click at [729, 82] on div "BJ's Wholesale Club Save Report a mistake Apply by email Due tomorrow 1 apply l…" at bounding box center [385, 189] width 770 height 379
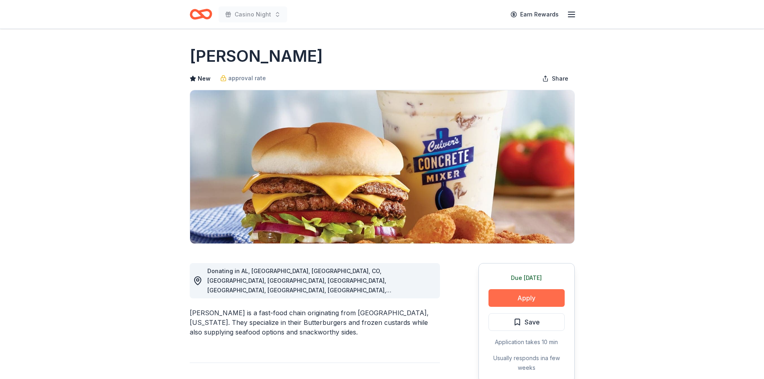
click at [535, 297] on button "Apply" at bounding box center [526, 298] width 76 height 18
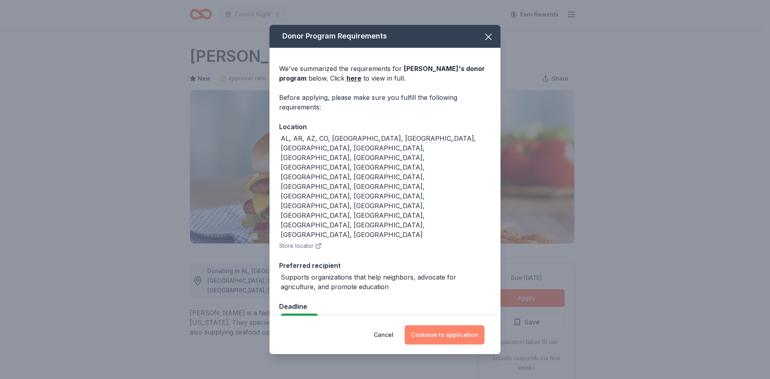
click at [458, 325] on button "Continue to application" at bounding box center [445, 334] width 80 height 19
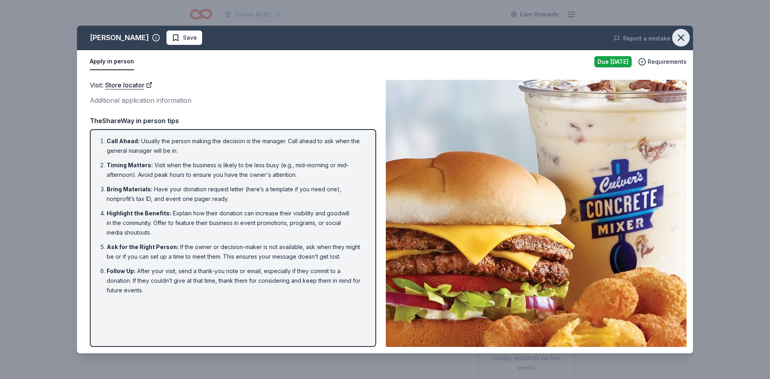
click at [685, 40] on icon "button" at bounding box center [680, 37] width 11 height 11
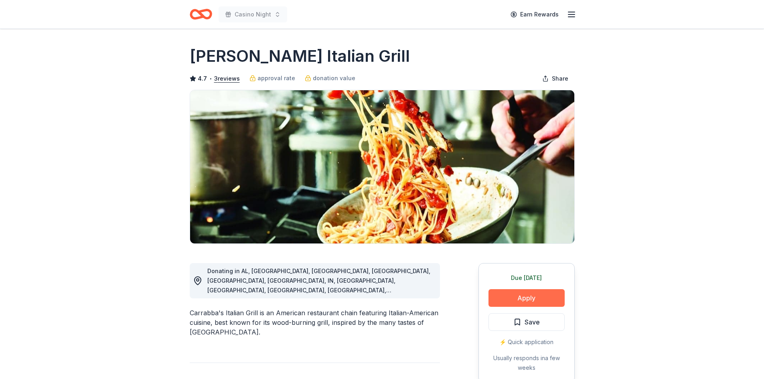
click at [527, 293] on button "Apply" at bounding box center [526, 298] width 76 height 18
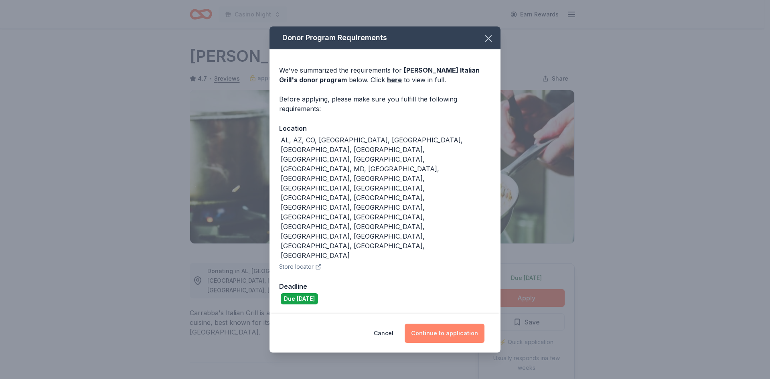
click at [450, 324] on button "Continue to application" at bounding box center [445, 333] width 80 height 19
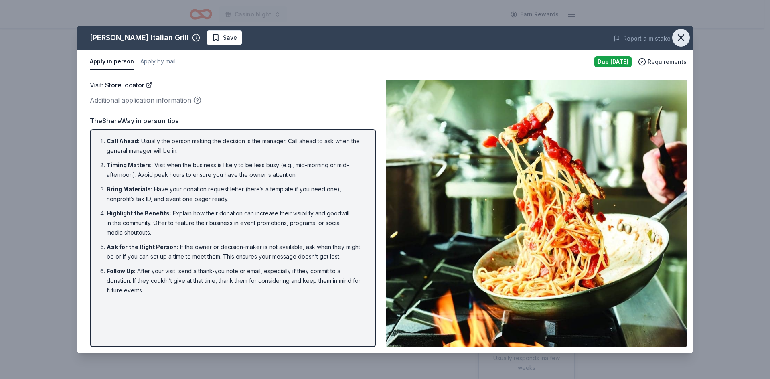
click at [683, 36] on icon "button" at bounding box center [681, 38] width 6 height 6
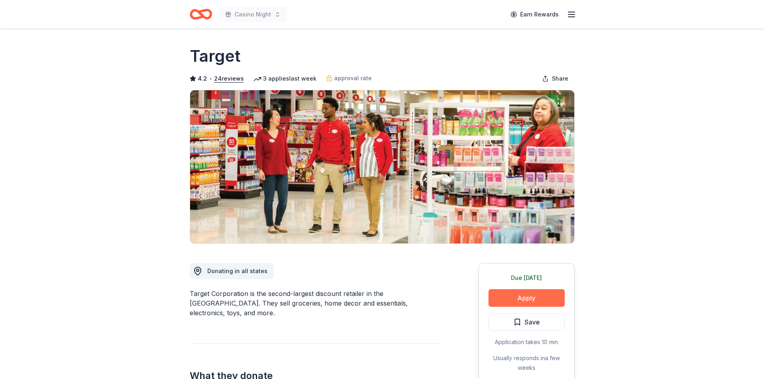
click at [528, 294] on button "Apply" at bounding box center [526, 298] width 76 height 18
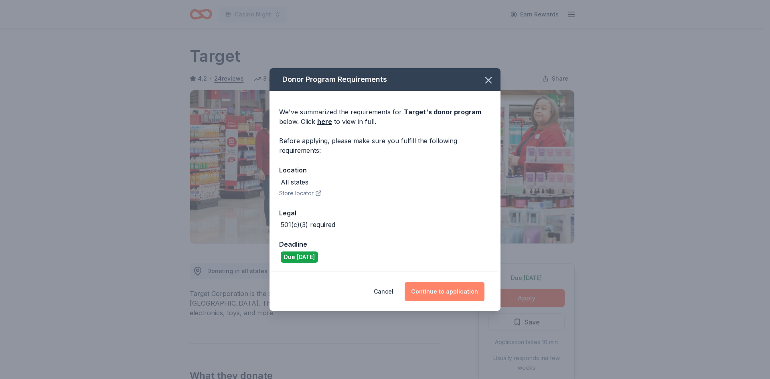
click at [440, 284] on button "Continue to application" at bounding box center [445, 291] width 80 height 19
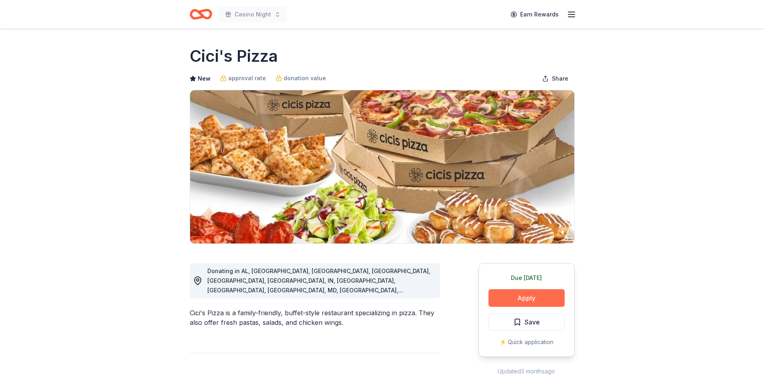
click at [542, 297] on button "Apply" at bounding box center [526, 298] width 76 height 18
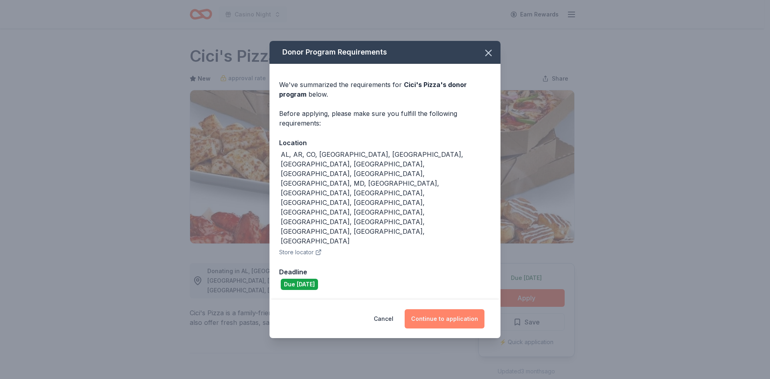
click at [476, 309] on button "Continue to application" at bounding box center [445, 318] width 80 height 19
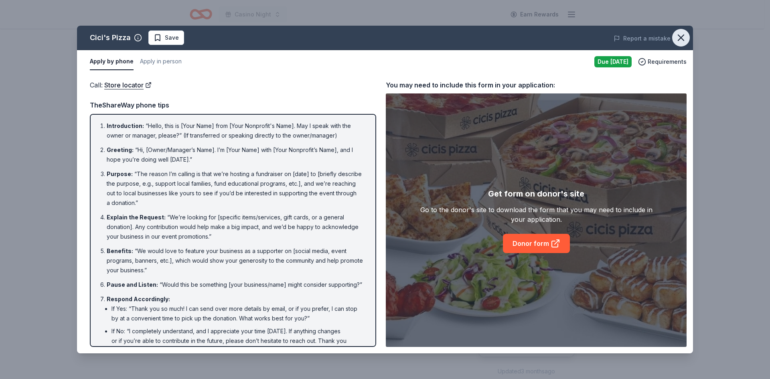
click at [684, 35] on icon "button" at bounding box center [681, 38] width 6 height 6
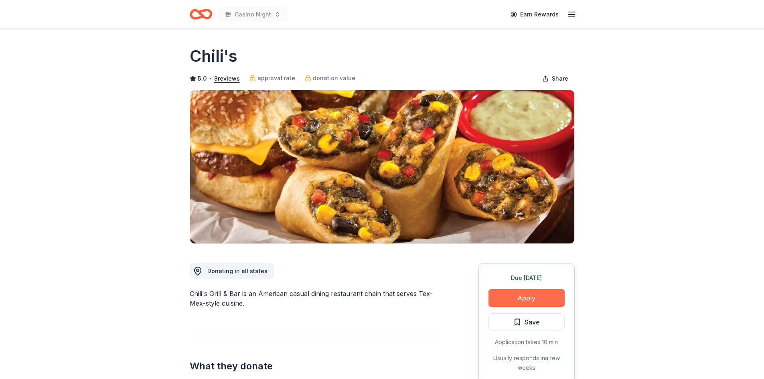
click at [504, 301] on button "Apply" at bounding box center [526, 298] width 76 height 18
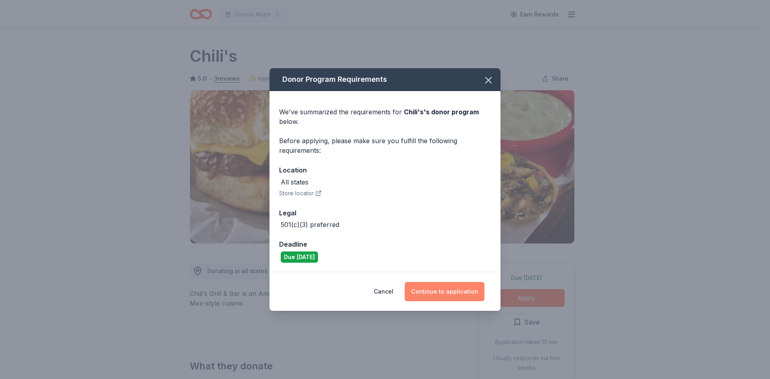
click at [469, 285] on button "Continue to application" at bounding box center [445, 291] width 80 height 19
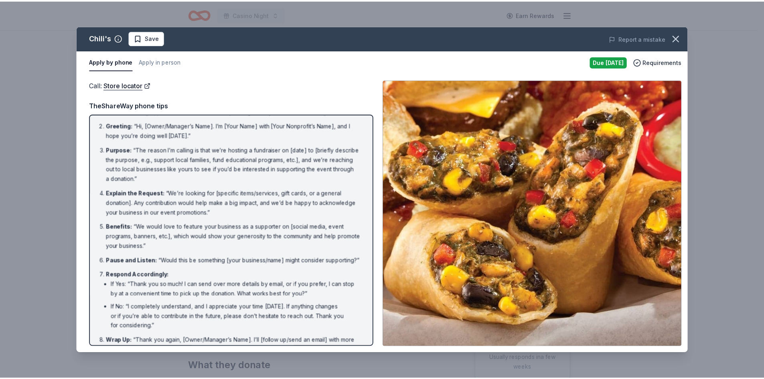
scroll to position [49, 0]
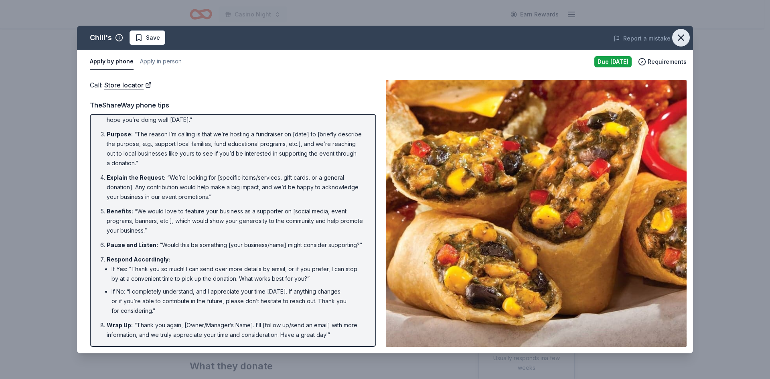
click at [684, 38] on icon "button" at bounding box center [680, 37] width 11 height 11
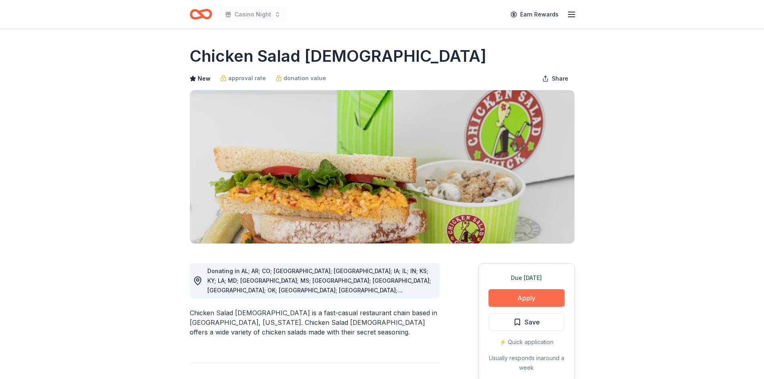
click at [551, 300] on button "Apply" at bounding box center [526, 298] width 76 height 18
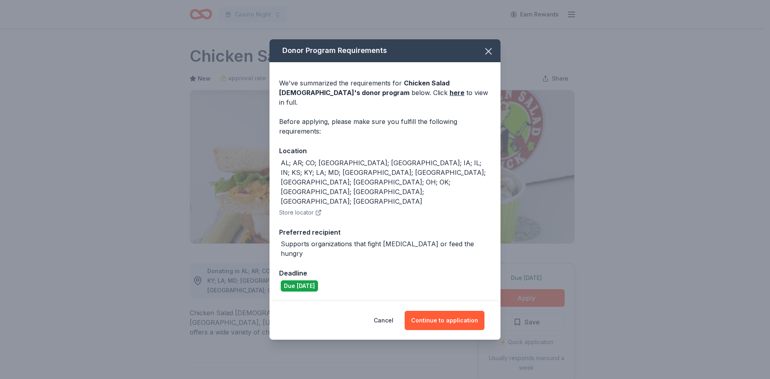
click at [485, 301] on div "Cancel Continue to application" at bounding box center [384, 320] width 231 height 38
click at [452, 311] on button "Continue to application" at bounding box center [445, 320] width 80 height 19
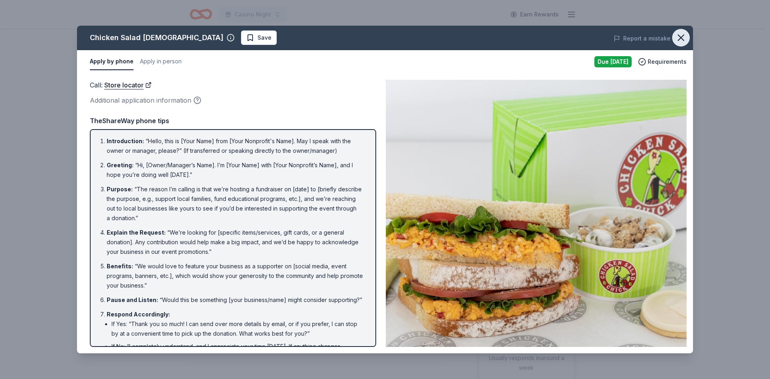
click at [680, 36] on icon "button" at bounding box center [681, 38] width 6 height 6
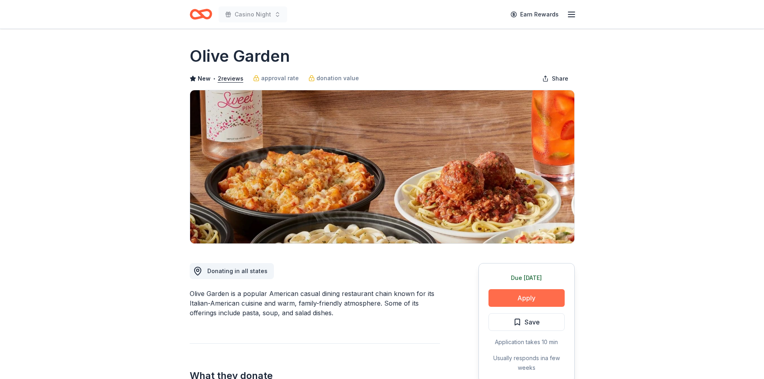
click at [550, 298] on button "Apply" at bounding box center [526, 298] width 76 height 18
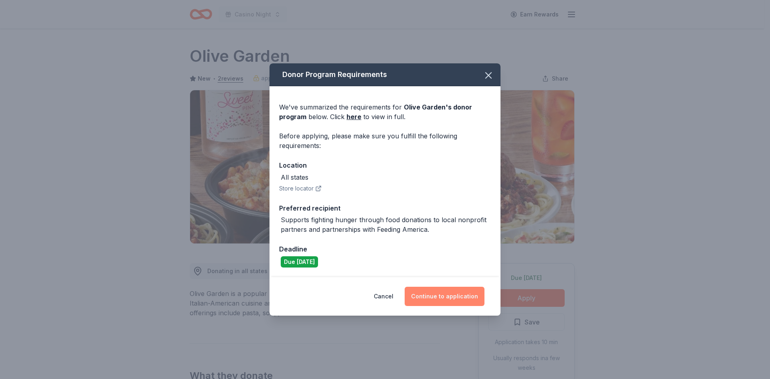
click at [437, 293] on button "Continue to application" at bounding box center [445, 296] width 80 height 19
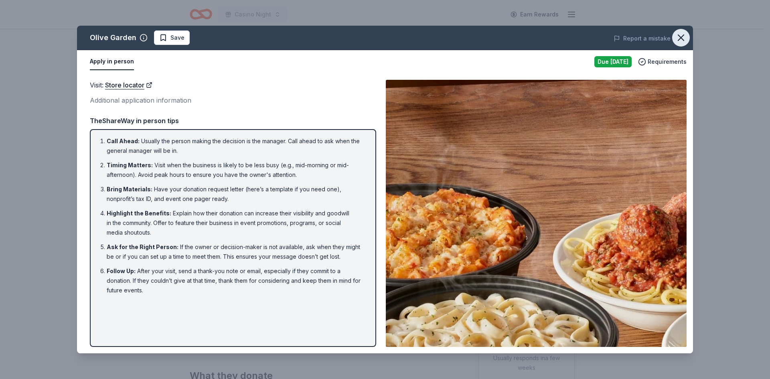
click at [682, 41] on icon "button" at bounding box center [680, 37] width 11 height 11
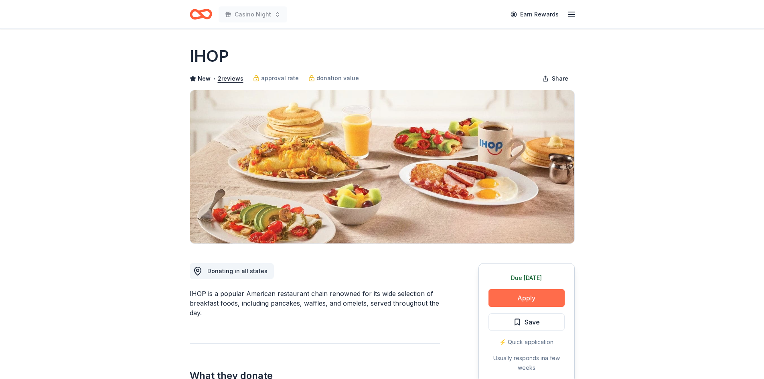
click at [544, 300] on button "Apply" at bounding box center [526, 298] width 76 height 18
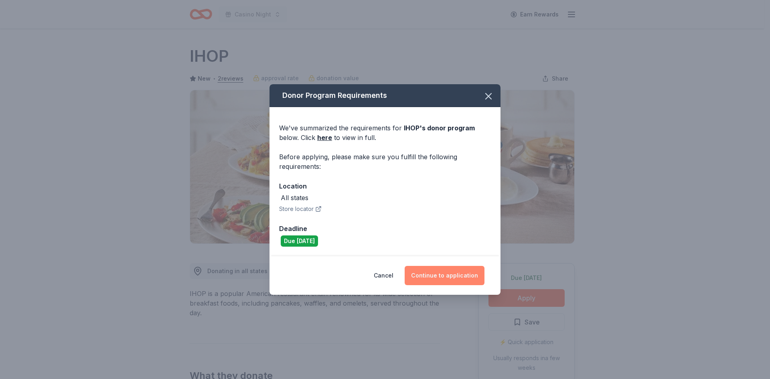
click at [468, 283] on button "Continue to application" at bounding box center [445, 275] width 80 height 19
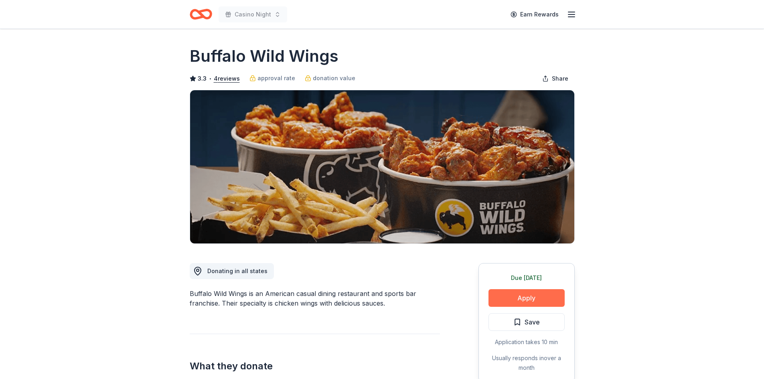
click at [515, 297] on button "Apply" at bounding box center [526, 298] width 76 height 18
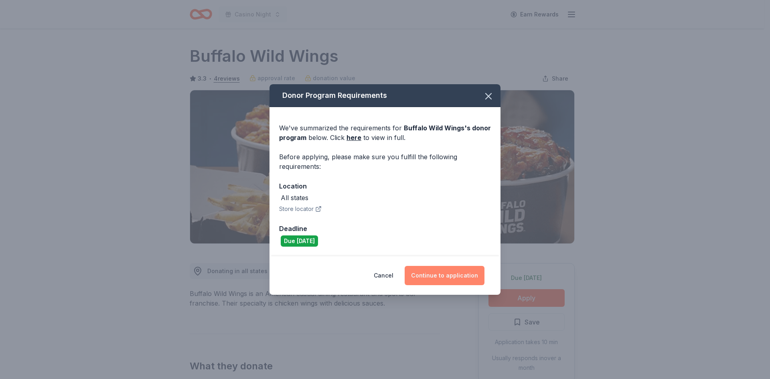
click at [442, 271] on button "Continue to application" at bounding box center [445, 275] width 80 height 19
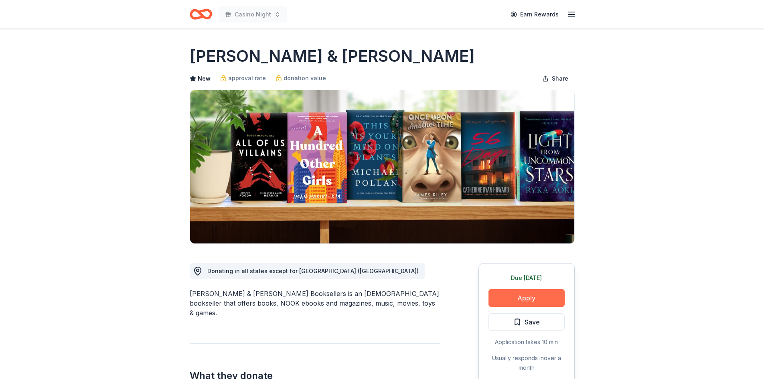
click at [525, 296] on button "Apply" at bounding box center [526, 298] width 76 height 18
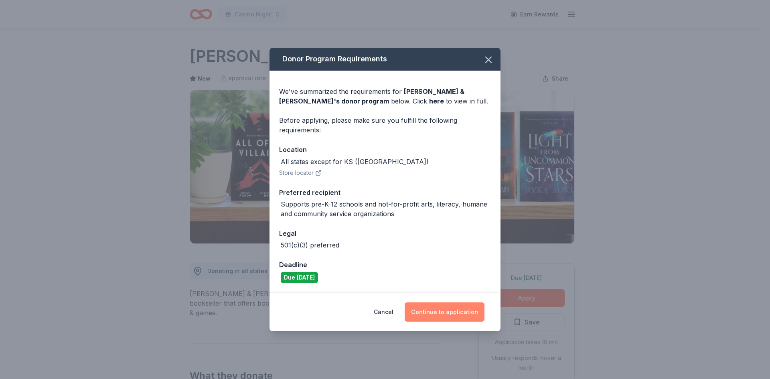
click at [450, 311] on button "Continue to application" at bounding box center [445, 311] width 80 height 19
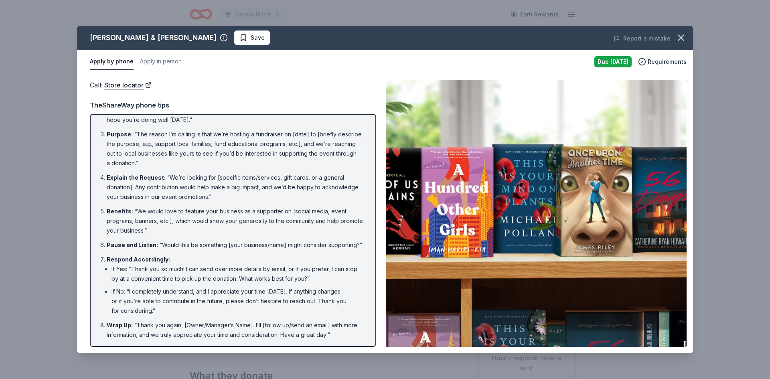
scroll to position [49, 0]
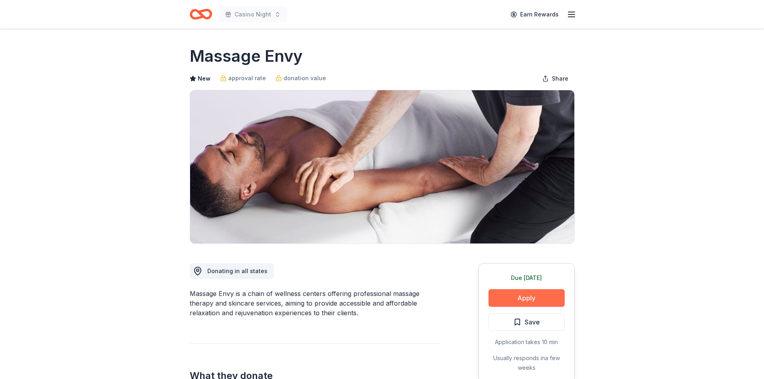
click at [513, 302] on button "Apply" at bounding box center [526, 298] width 76 height 18
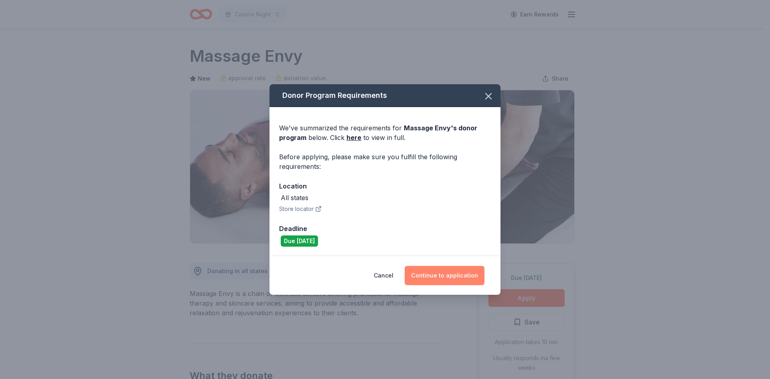
click at [439, 269] on button "Continue to application" at bounding box center [445, 275] width 80 height 19
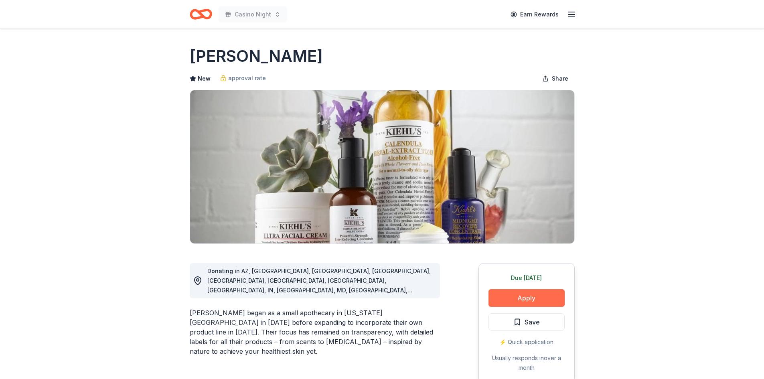
click at [518, 298] on button "Apply" at bounding box center [526, 298] width 76 height 18
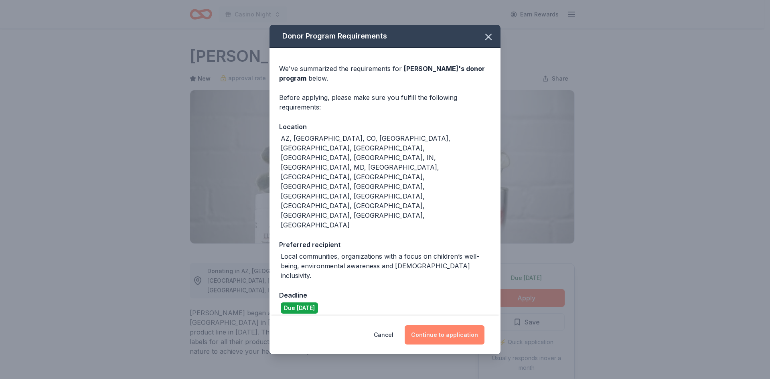
click at [434, 325] on button "Continue to application" at bounding box center [445, 334] width 80 height 19
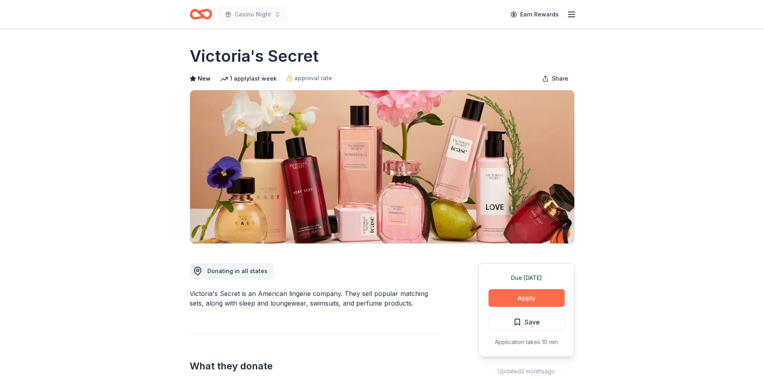
click at [506, 303] on button "Apply" at bounding box center [526, 298] width 76 height 18
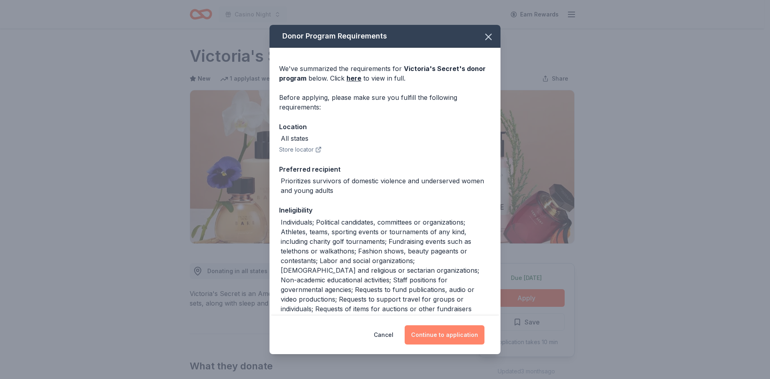
click at [435, 326] on button "Continue to application" at bounding box center [445, 334] width 80 height 19
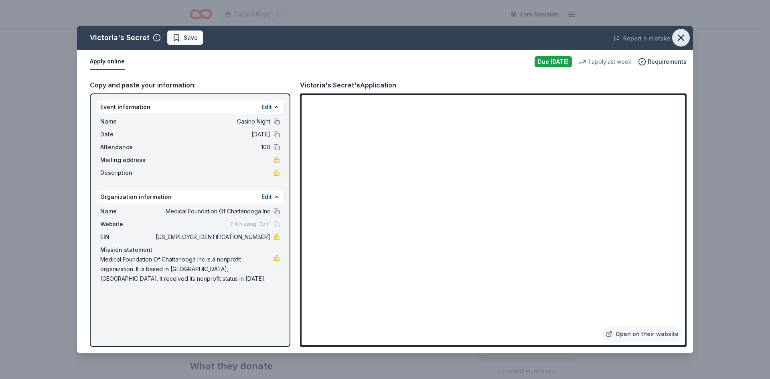
click at [678, 38] on icon "button" at bounding box center [680, 37] width 11 height 11
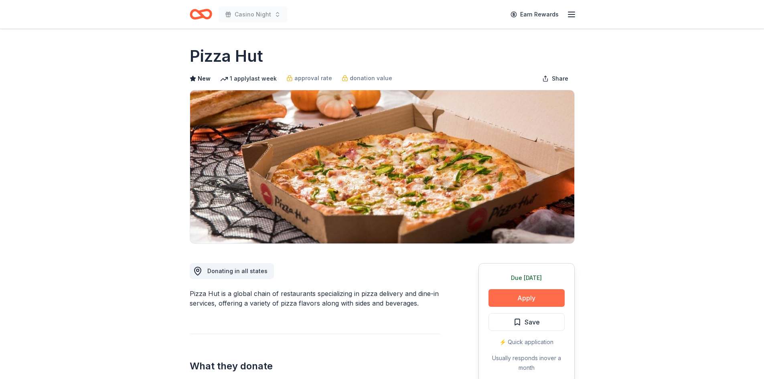
click at [537, 300] on button "Apply" at bounding box center [526, 298] width 76 height 18
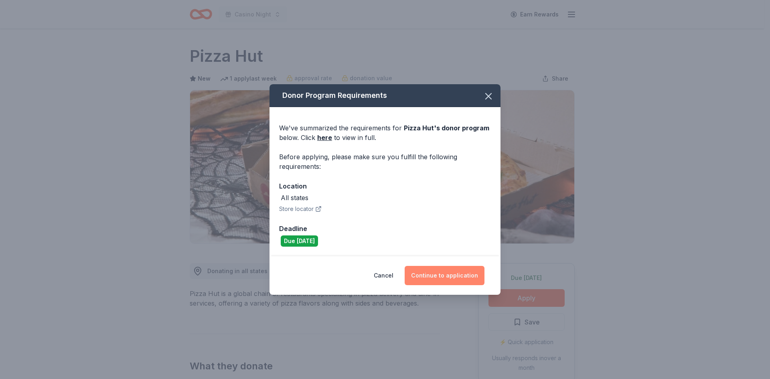
click at [442, 275] on button "Continue to application" at bounding box center [445, 275] width 80 height 19
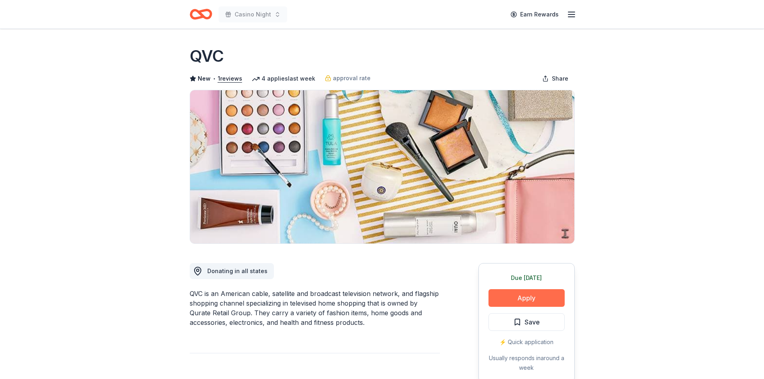
click at [530, 291] on button "Apply" at bounding box center [526, 298] width 76 height 18
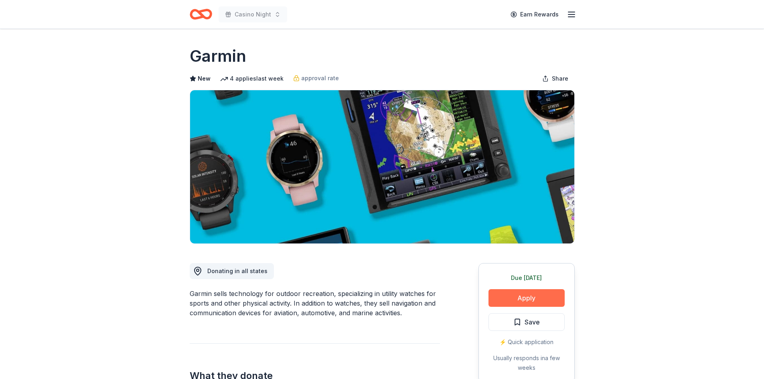
click at [493, 294] on button "Apply" at bounding box center [526, 298] width 76 height 18
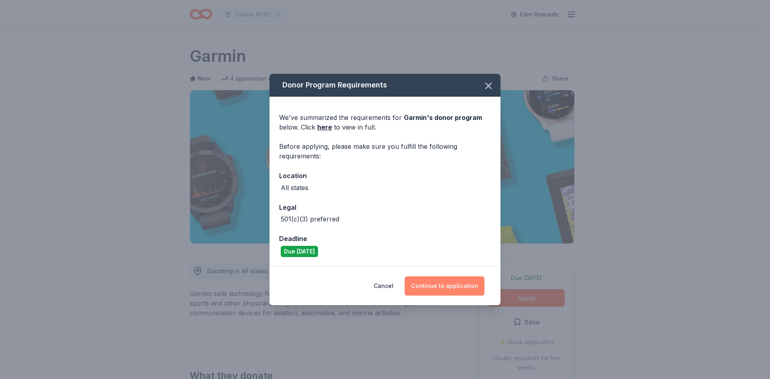
click at [445, 290] on button "Continue to application" at bounding box center [445, 285] width 80 height 19
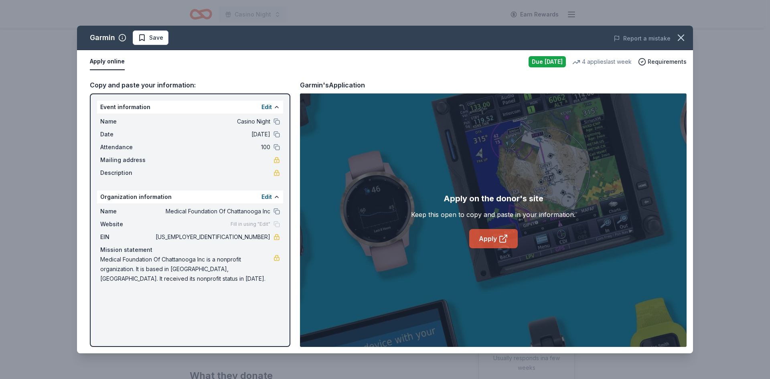
click at [492, 240] on link "Apply" at bounding box center [493, 238] width 49 height 19
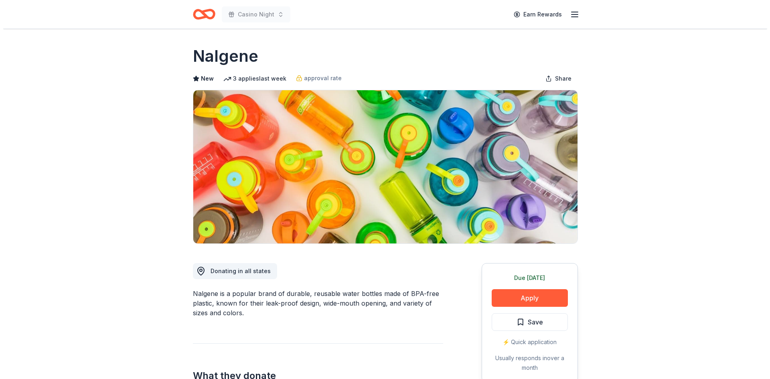
scroll to position [40, 0]
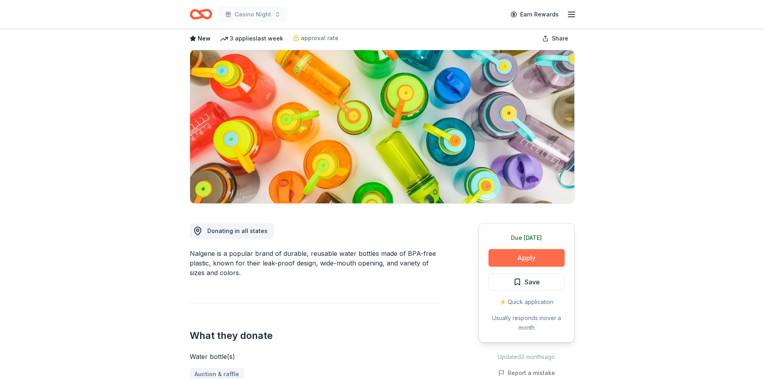
click at [556, 257] on button "Apply" at bounding box center [526, 258] width 76 height 18
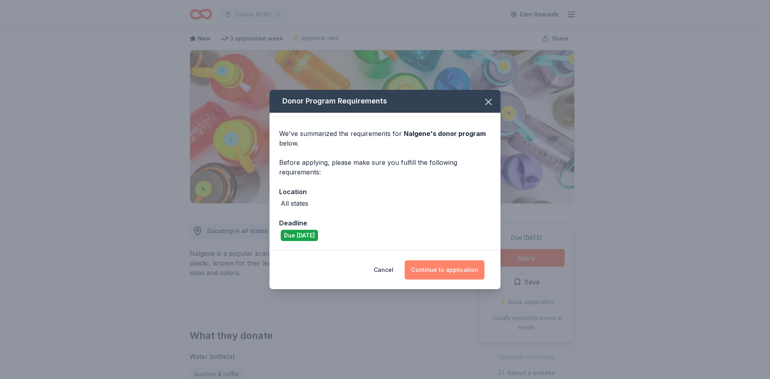
click at [450, 268] on button "Continue to application" at bounding box center [445, 269] width 80 height 19
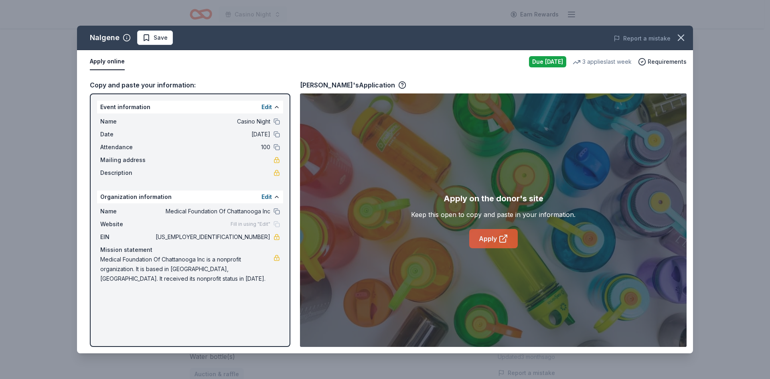
click at [506, 247] on link "Apply" at bounding box center [493, 238] width 49 height 19
